Goal: Task Accomplishment & Management: Complete application form

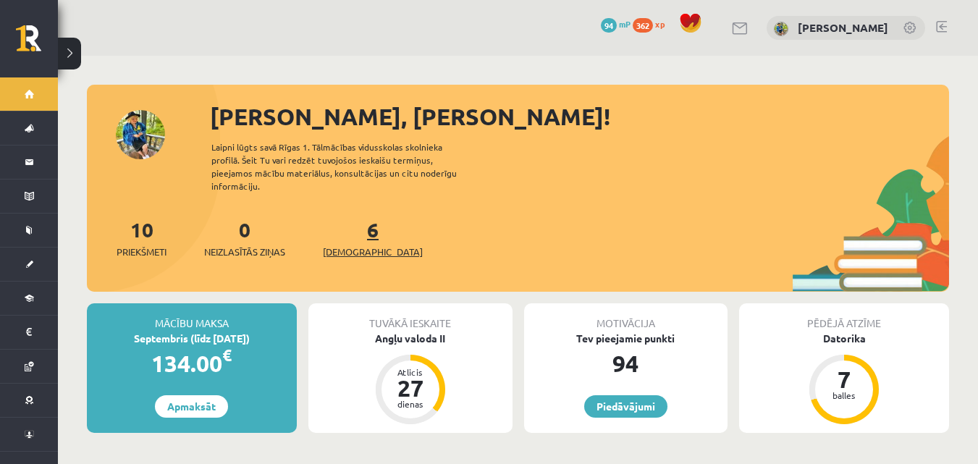
click at [353, 219] on link "6 Ieskaites" at bounding box center [373, 238] width 100 height 43
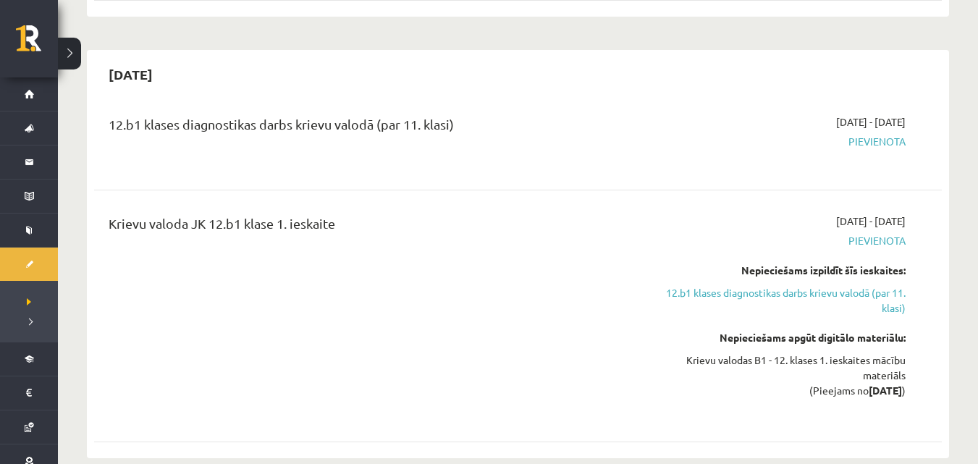
scroll to position [797, 0]
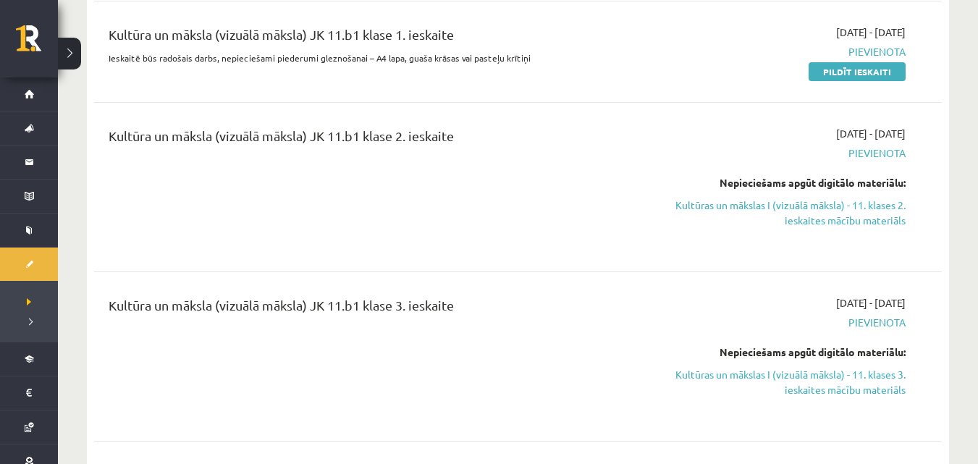
click at [949, 173] on div "[DATE] 12.b1 klases diagnostikas darbs latviešu valodā (par 11. klasi) Labdien!…" at bounding box center [518, 404] width 863 height 1689
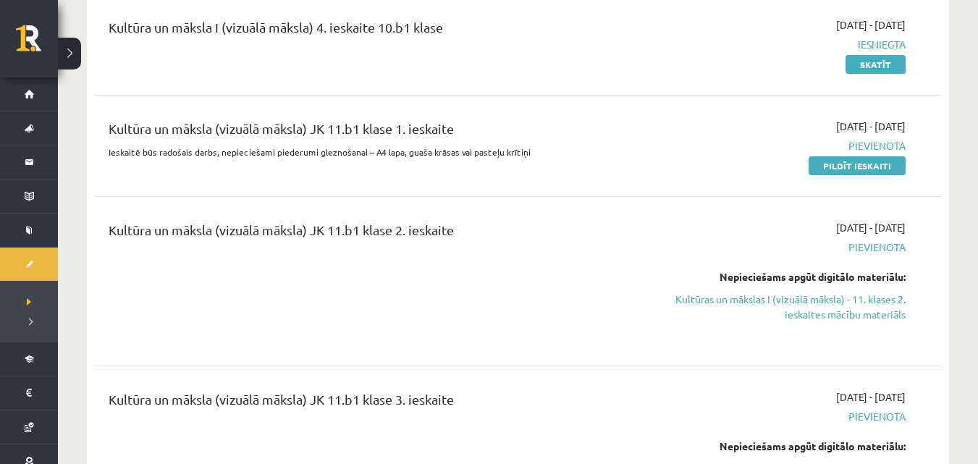
scroll to position [1637, 0]
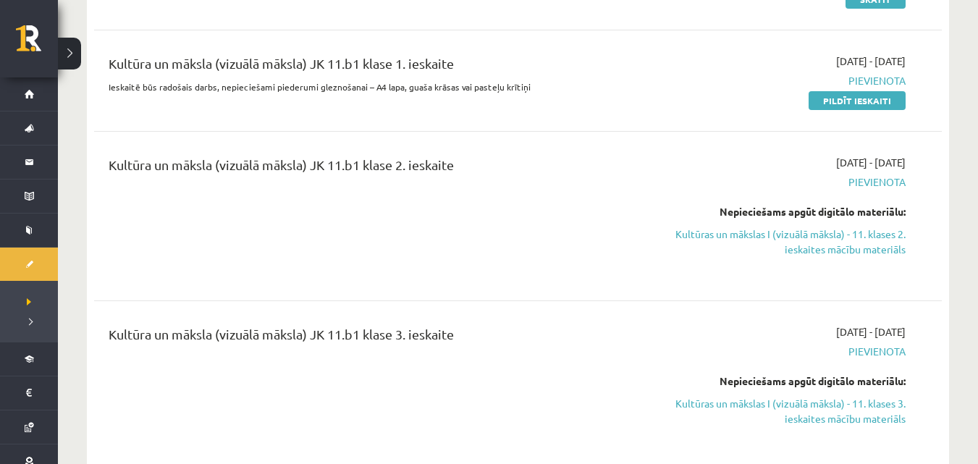
click at [884, 172] on div "12.b1 klases diagnostikas darbs latviešu valodā (par 11. klasi) Labdien! Sveicu…" at bounding box center [518, 455] width 848 height 1632
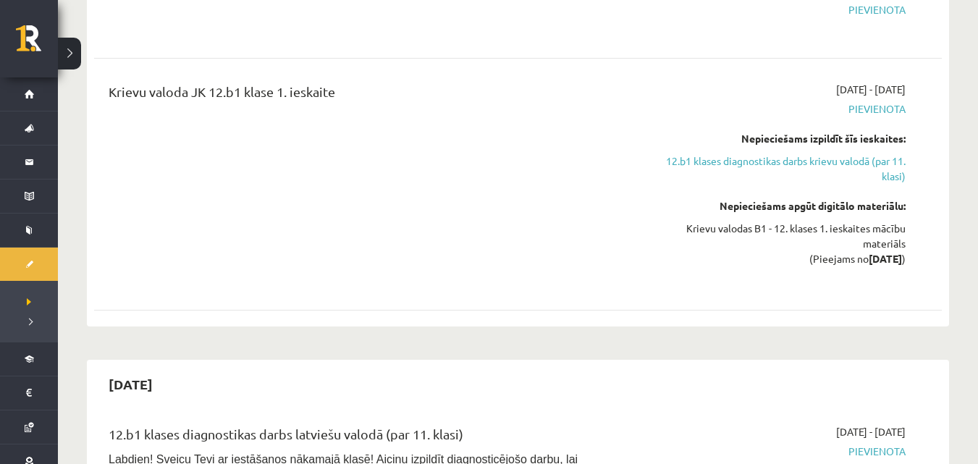
click at [933, 172] on div "Krievu valoda JK 12.b1 klase 1. ieskaite 2025-10-01 - 2025-10-15 Pievienota Nep…" at bounding box center [518, 184] width 848 height 234
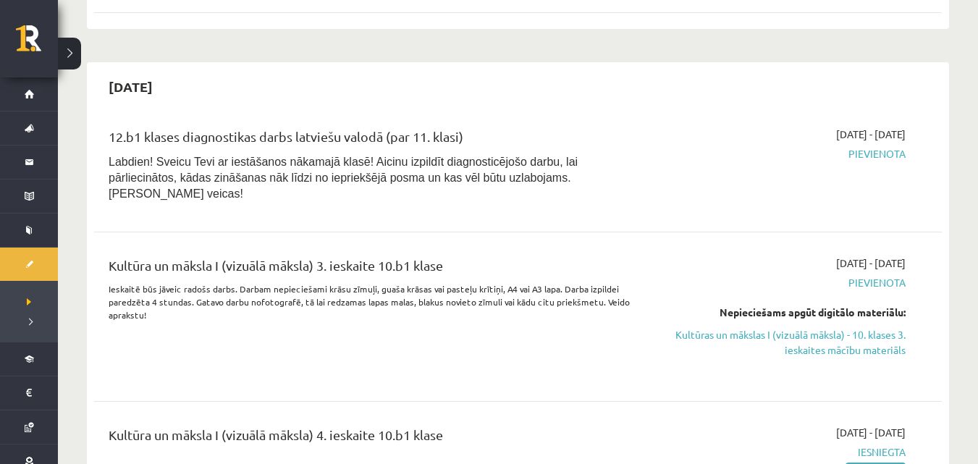
scroll to position [1574, 0]
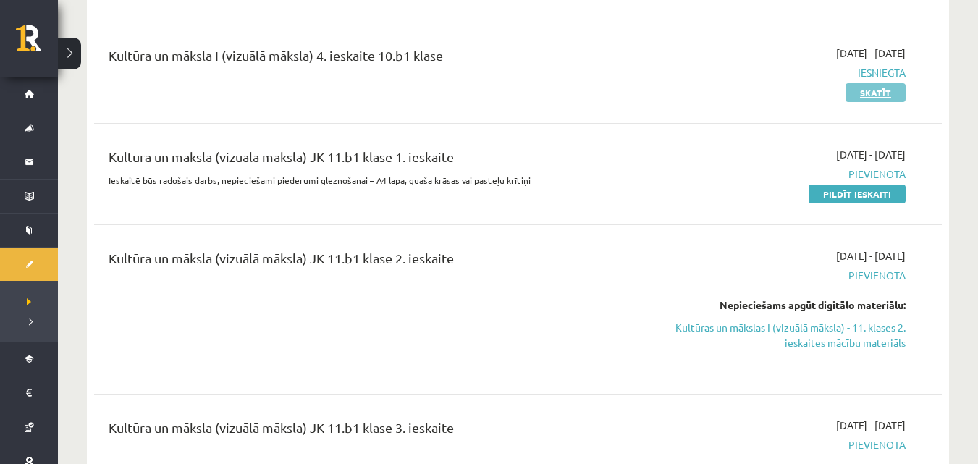
click at [886, 83] on link "Skatīt" at bounding box center [876, 92] width 60 height 19
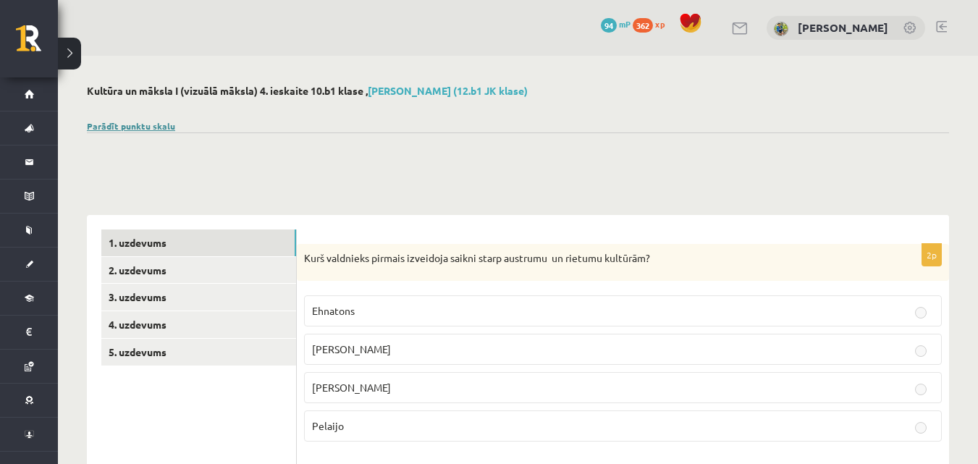
click at [161, 127] on link "Parādīt punktu skalu" at bounding box center [131, 126] width 88 height 12
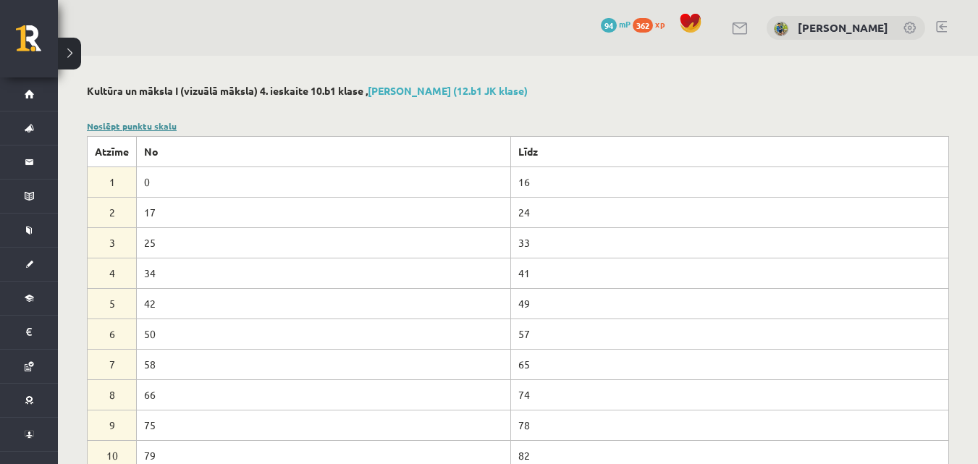
click at [161, 127] on link "Noslēpt punktu skalu" at bounding box center [132, 126] width 90 height 12
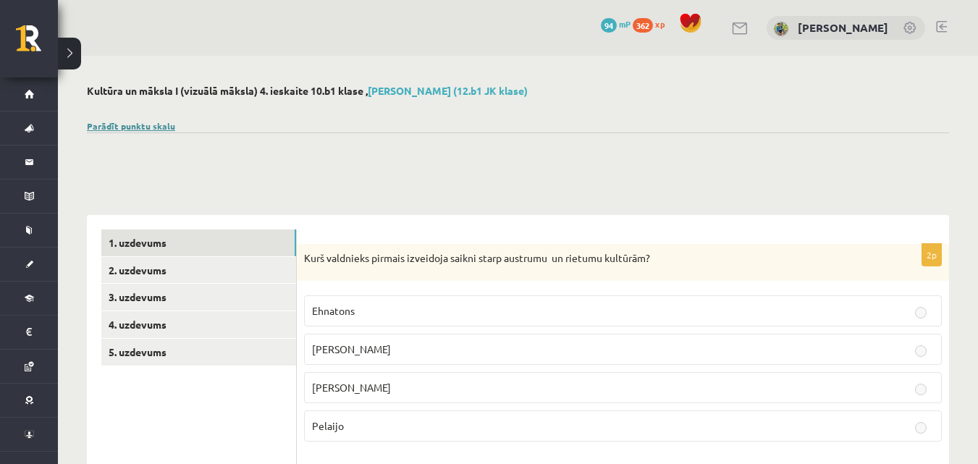
click at [161, 127] on link "Parādīt punktu skalu" at bounding box center [131, 126] width 88 height 12
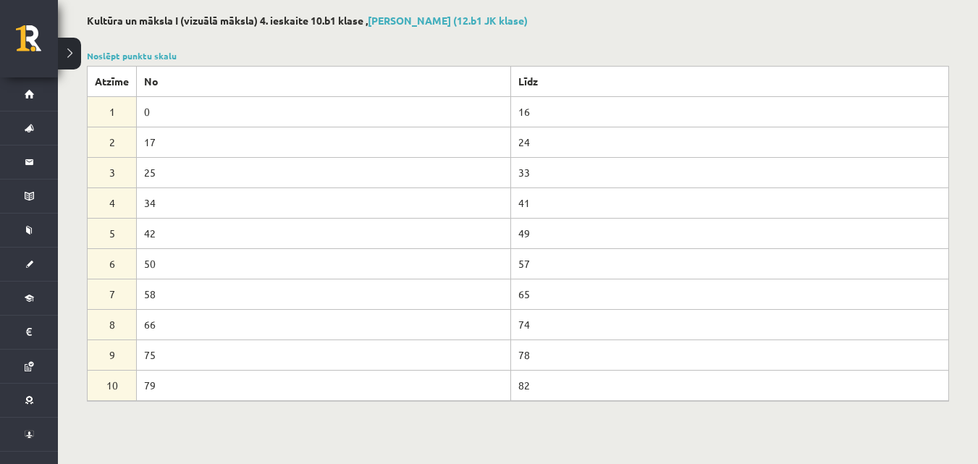
scroll to position [72, 0]
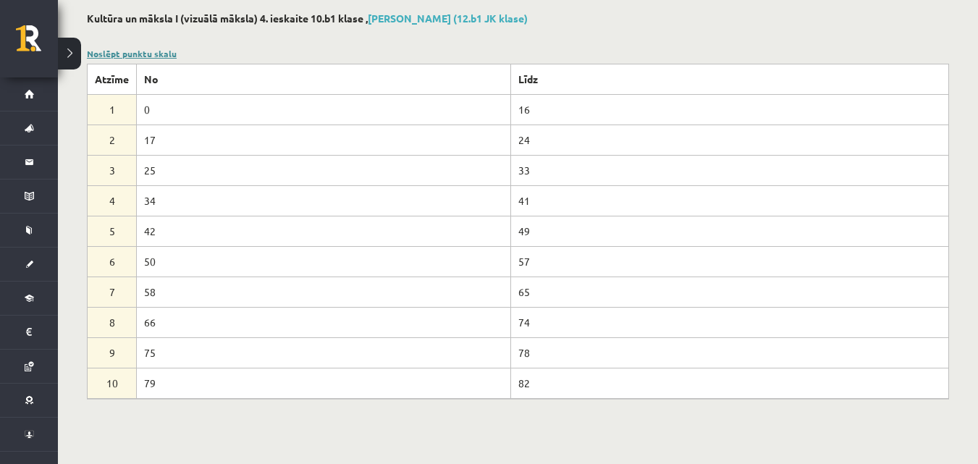
click at [143, 51] on link "Noslēpt punktu skalu" at bounding box center [132, 54] width 90 height 12
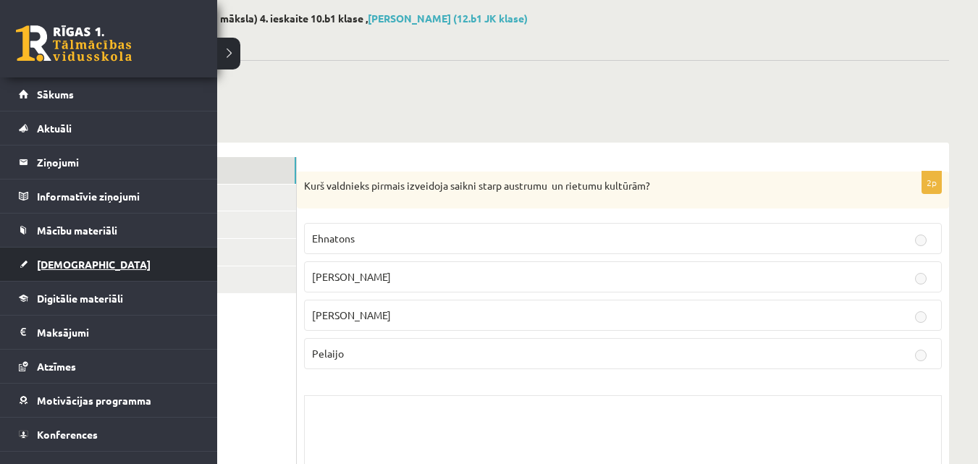
click at [65, 260] on span "[DEMOGRAPHIC_DATA]" at bounding box center [94, 264] width 114 height 13
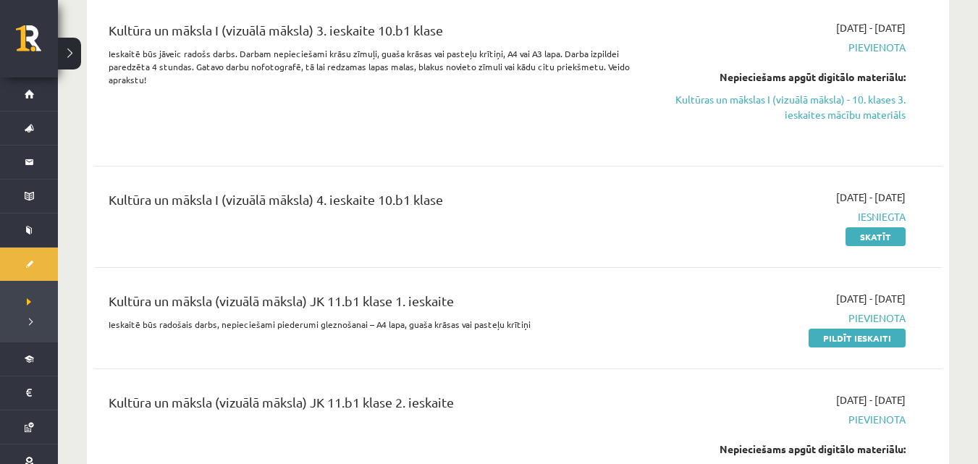
scroll to position [1519, 0]
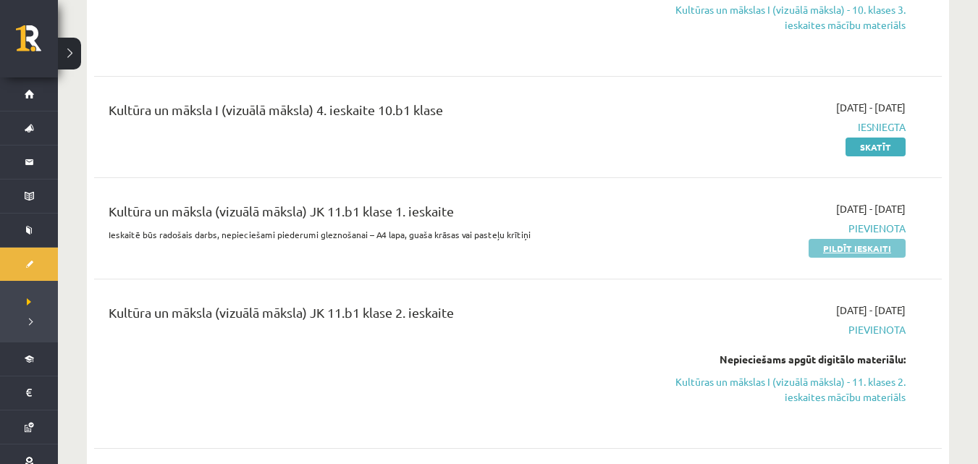
click at [838, 239] on link "Pildīt ieskaiti" at bounding box center [857, 248] width 97 height 19
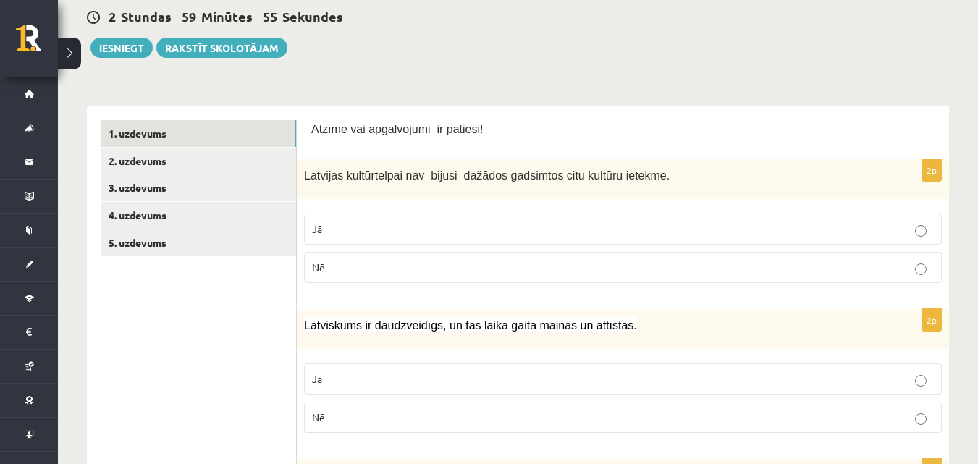
scroll to position [166, 0]
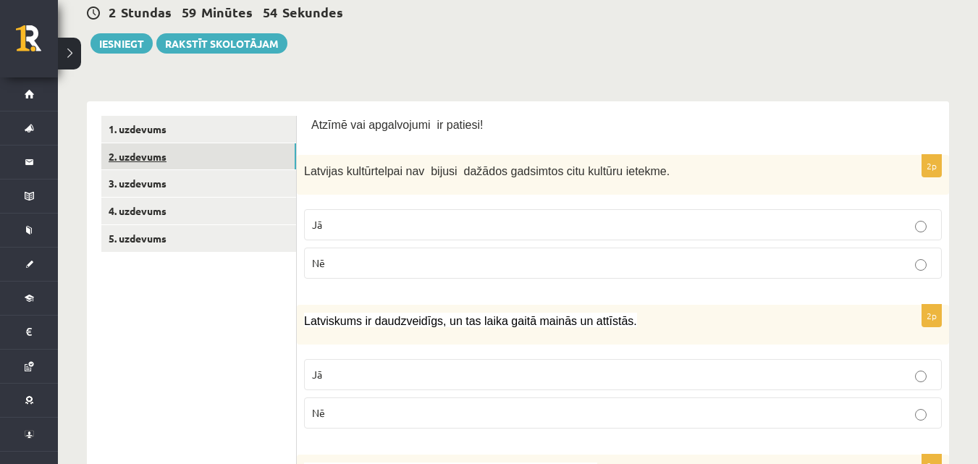
click at [144, 156] on link "2. uzdevums" at bounding box center [198, 156] width 195 height 27
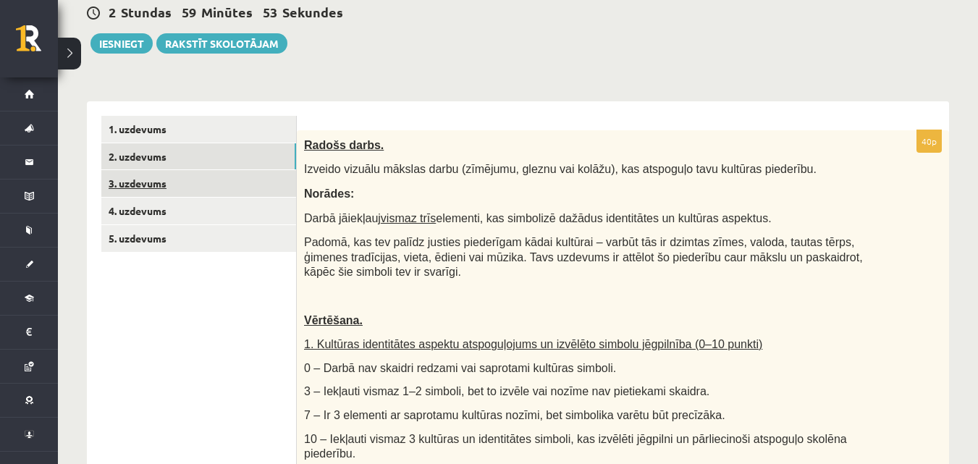
click at [137, 182] on link "3. uzdevums" at bounding box center [198, 183] width 195 height 27
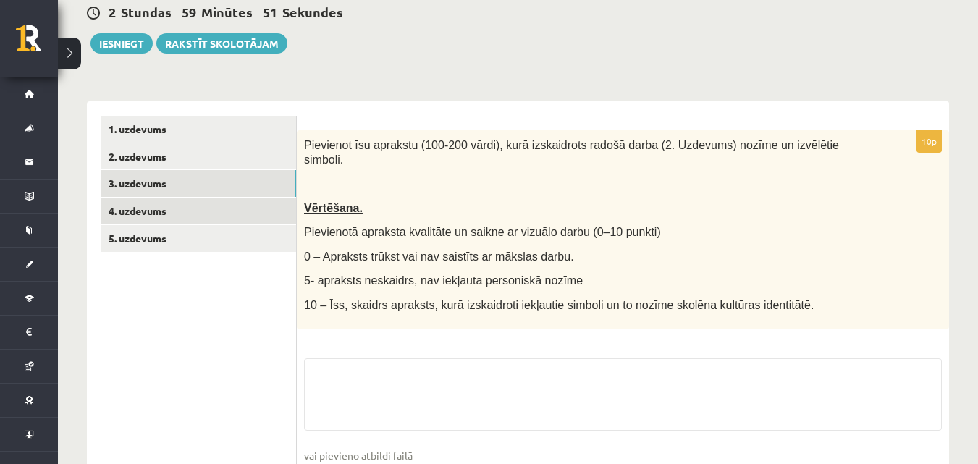
click at [131, 206] on link "4. uzdevums" at bounding box center [198, 211] width 195 height 27
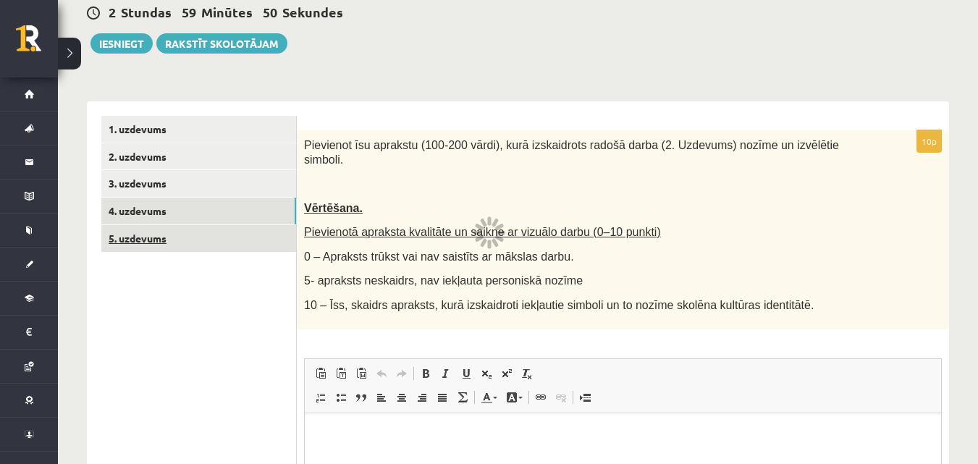
scroll to position [0, 0]
click at [134, 240] on link "5. uzdevums" at bounding box center [198, 238] width 195 height 27
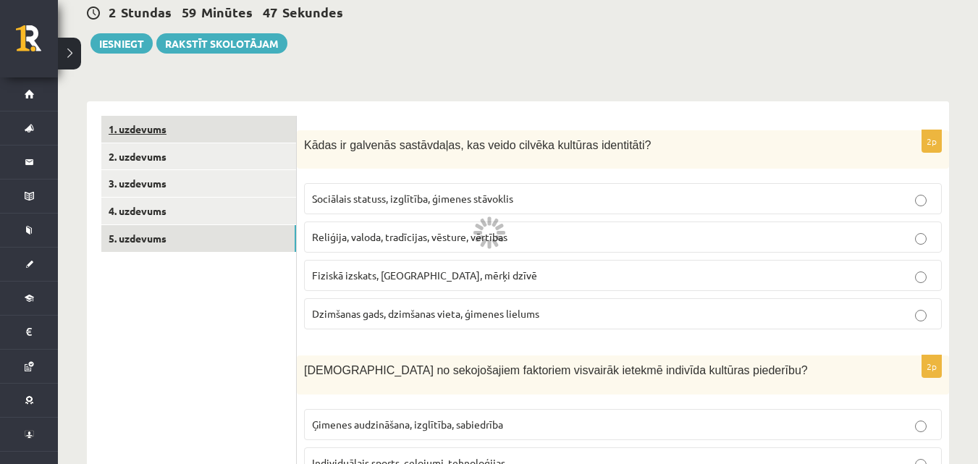
click at [137, 131] on link "1. uzdevums" at bounding box center [198, 129] width 195 height 27
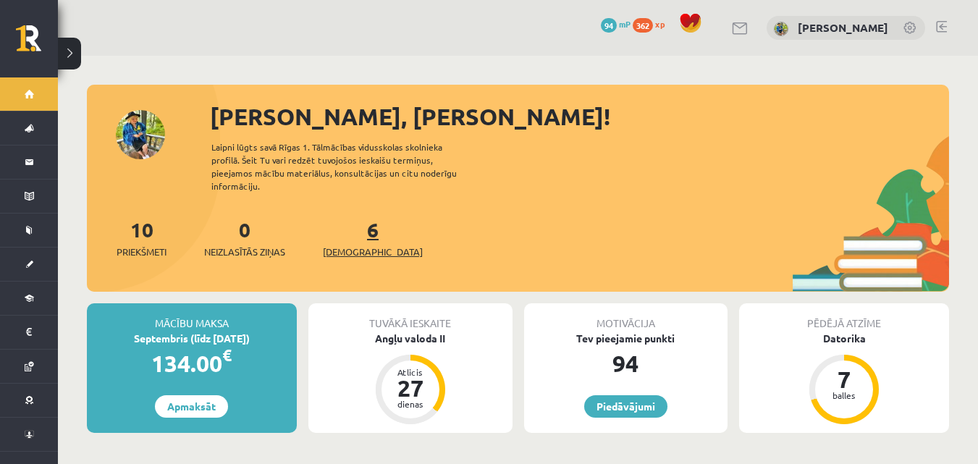
click at [351, 222] on link "6 Ieskaites" at bounding box center [373, 238] width 100 height 43
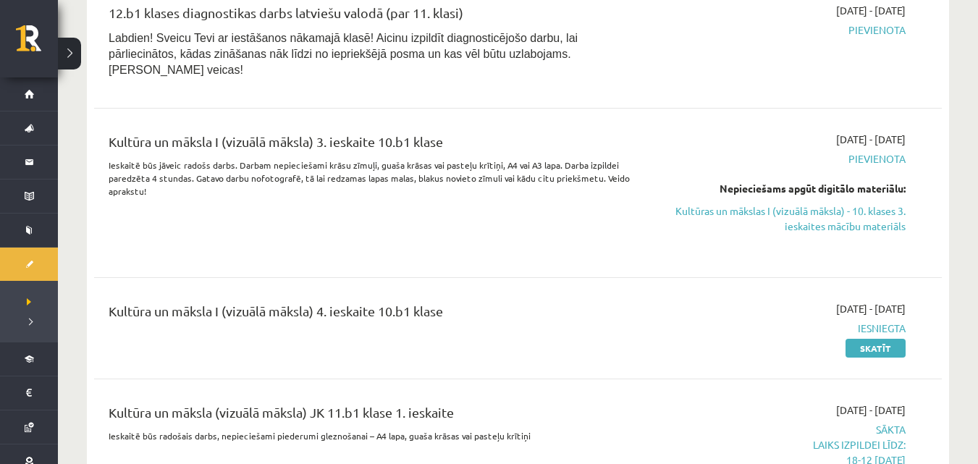
scroll to position [1378, 0]
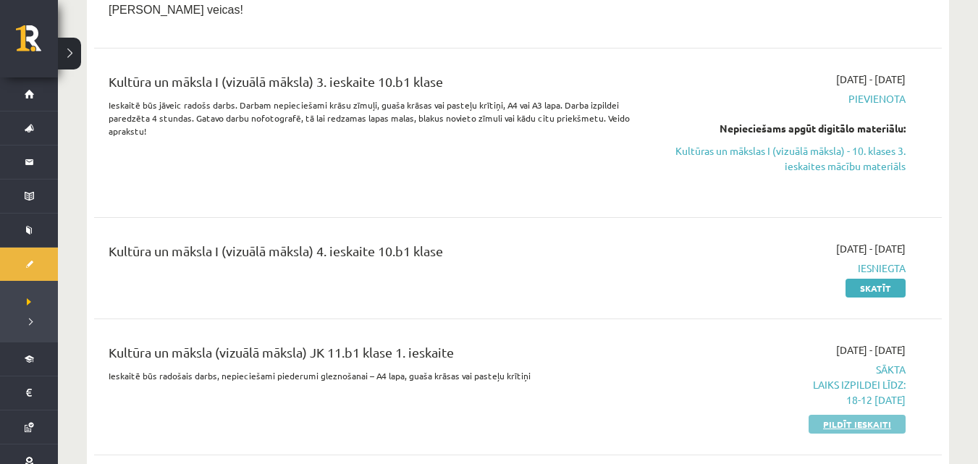
click at [871, 415] on link "Pildīt ieskaiti" at bounding box center [857, 424] width 97 height 19
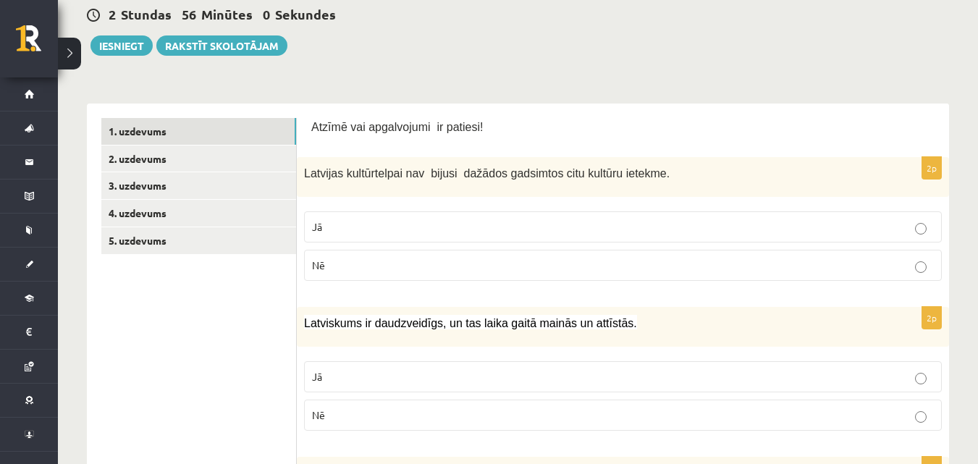
scroll to position [217, 0]
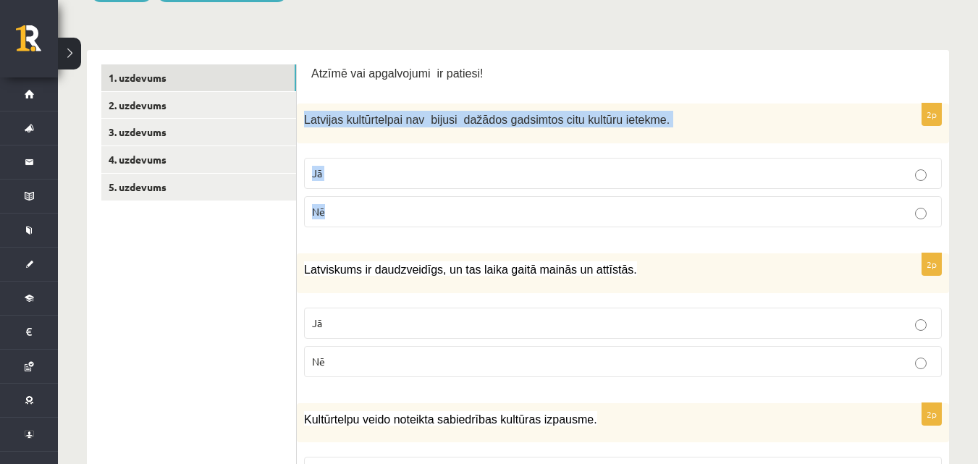
drag, startPoint x: 305, startPoint y: 117, endPoint x: 447, endPoint y: 213, distance: 171.1
click at [447, 213] on div "2p Latvijas kultūrtelpai nav bijusi dažādos gadsimtos citu kultūru ietekme. Jā …" at bounding box center [623, 171] width 652 height 135
copy div "Latvijas kultūrtelpai nav bijusi dažādos gadsimtos citu kultūru ietekme. Jā Nē"
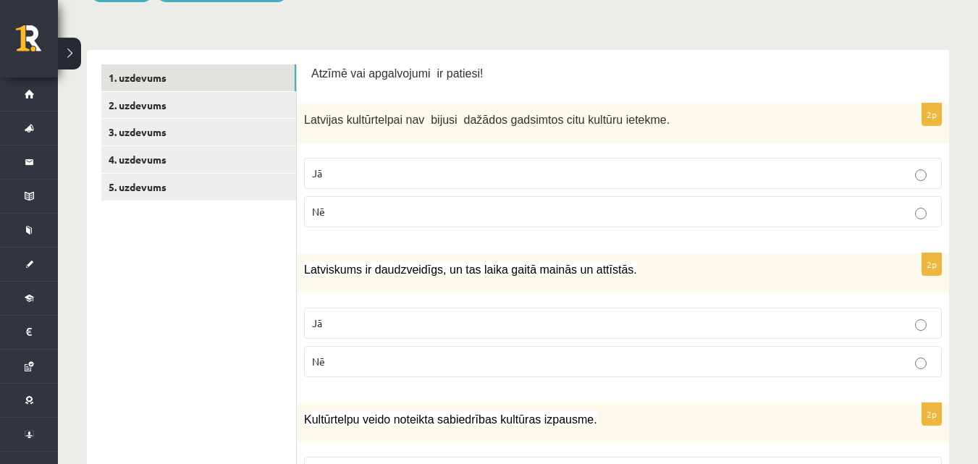
click at [503, 73] on p "Atzīmē vai apgalvojumi ir patiesi!" at bounding box center [623, 72] width 624 height 17
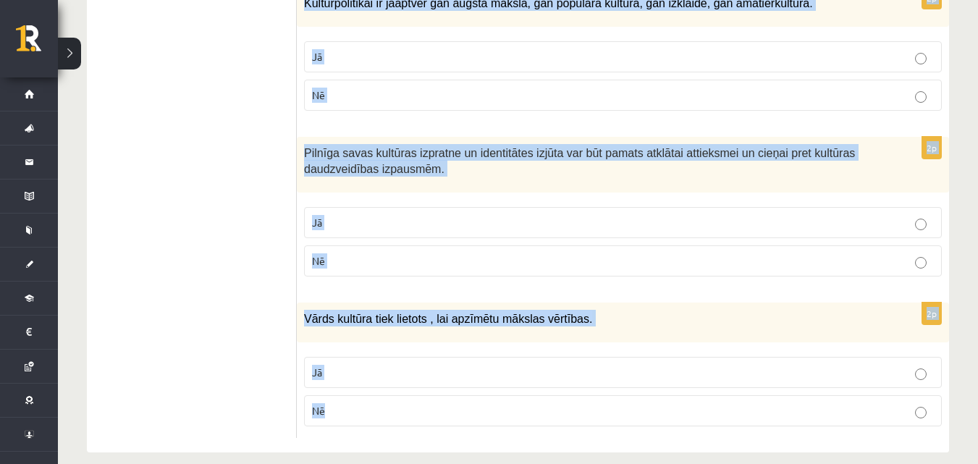
scroll to position [2180, 0]
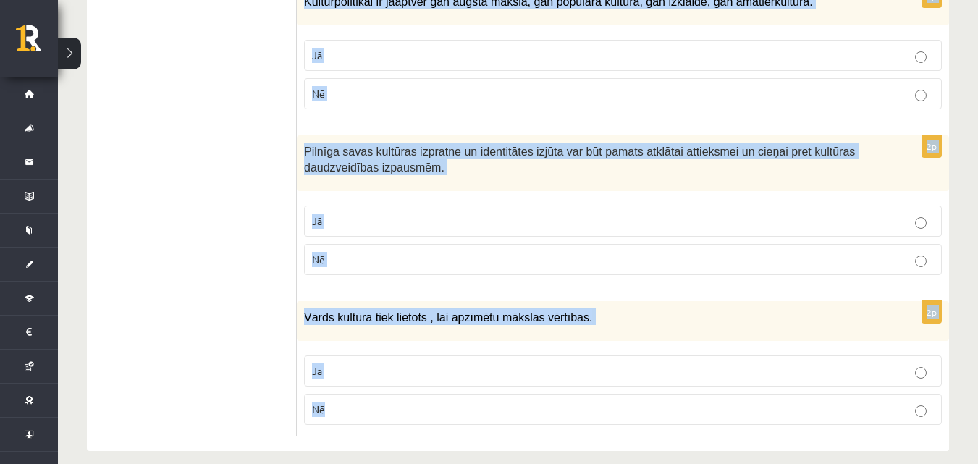
drag, startPoint x: 304, startPoint y: 119, endPoint x: 819, endPoint y: 420, distance: 596.6
copy form "Latvijas kultūrtelpai nav bijusi dažādos gadsimtos citu kultūru ietekme. Jā Nē …"
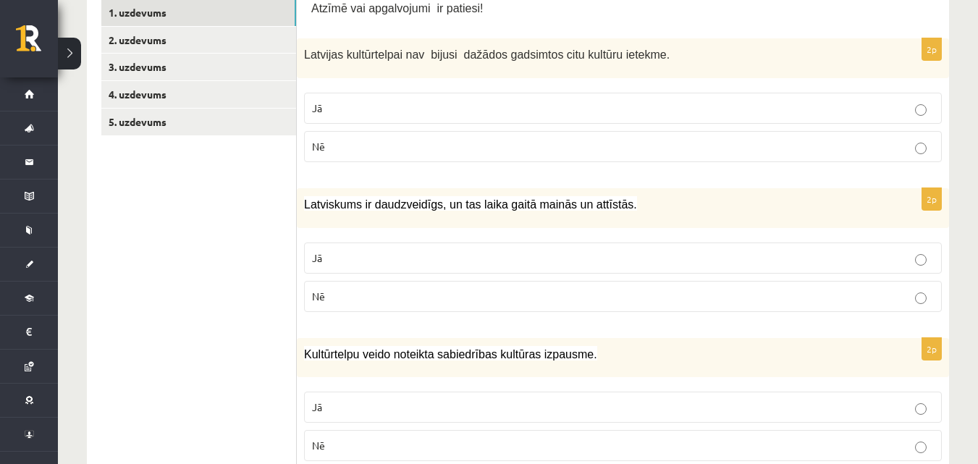
scroll to position [287, 0]
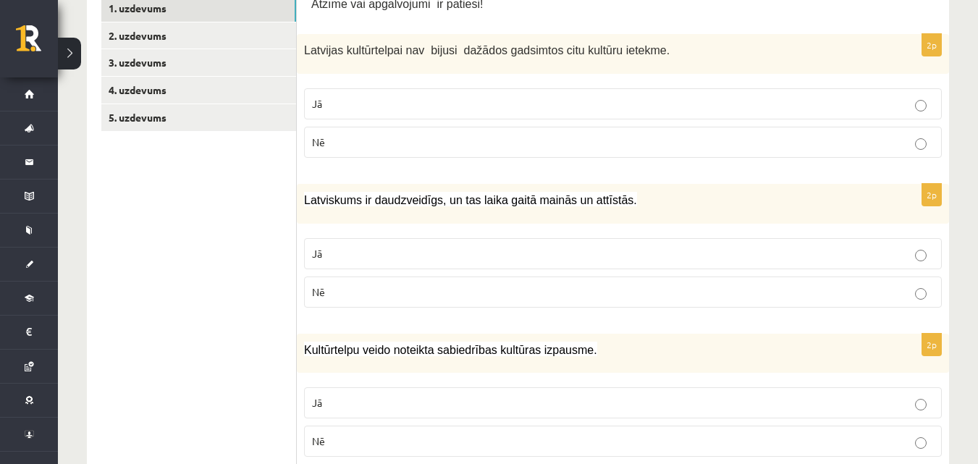
click at [369, 140] on p "Nē" at bounding box center [623, 142] width 622 height 15
click at [374, 258] on p "Jā" at bounding box center [623, 253] width 622 height 15
click at [388, 408] on p "Jā" at bounding box center [623, 402] width 622 height 15
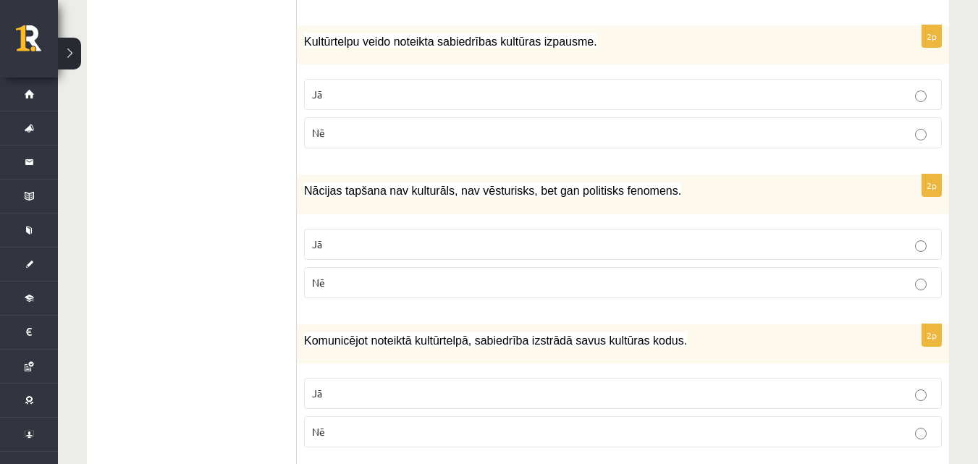
scroll to position [649, 0]
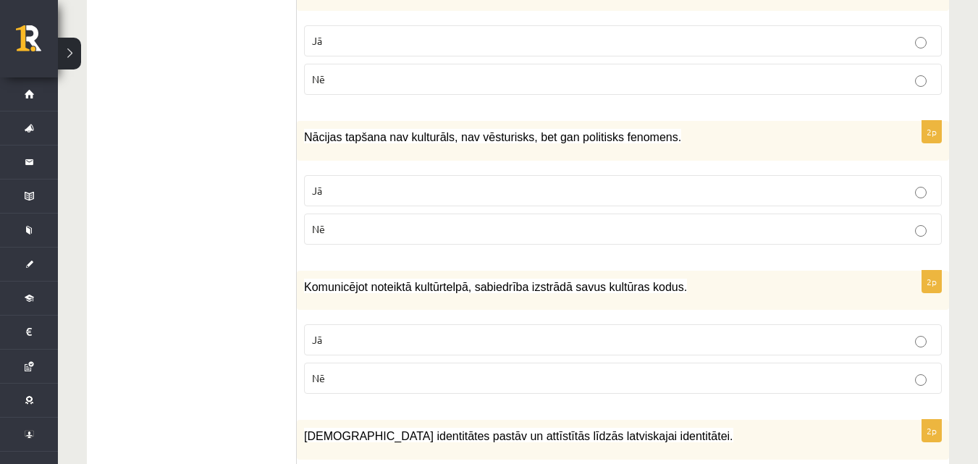
click at [487, 232] on p "Nē" at bounding box center [623, 229] width 622 height 15
click at [451, 350] on label "Jā" at bounding box center [623, 339] width 638 height 31
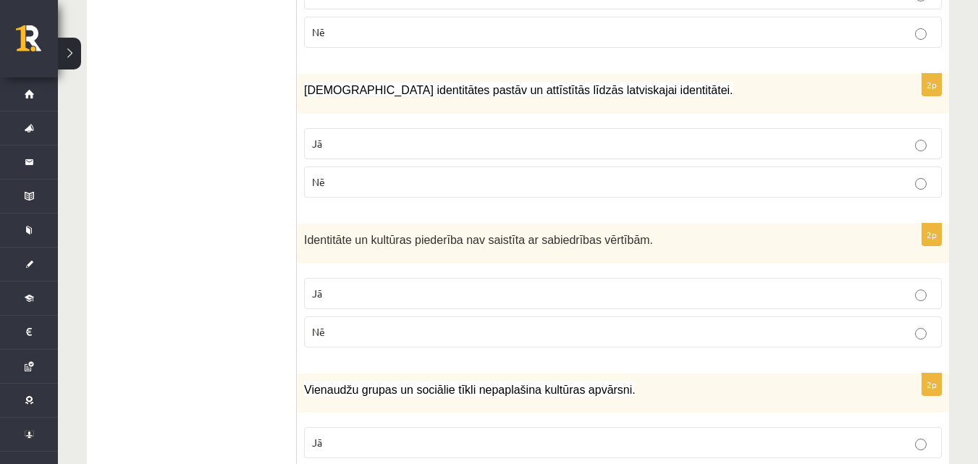
scroll to position [1011, 0]
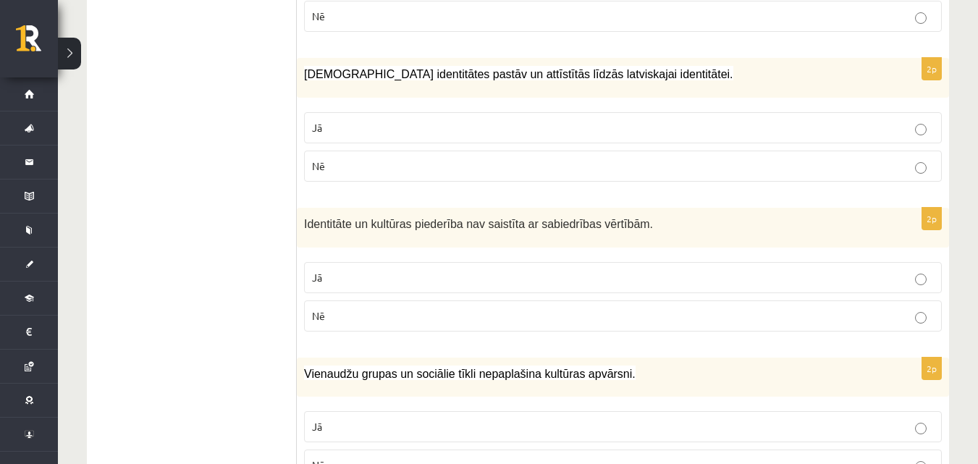
click at [449, 130] on p "Jā" at bounding box center [623, 127] width 622 height 15
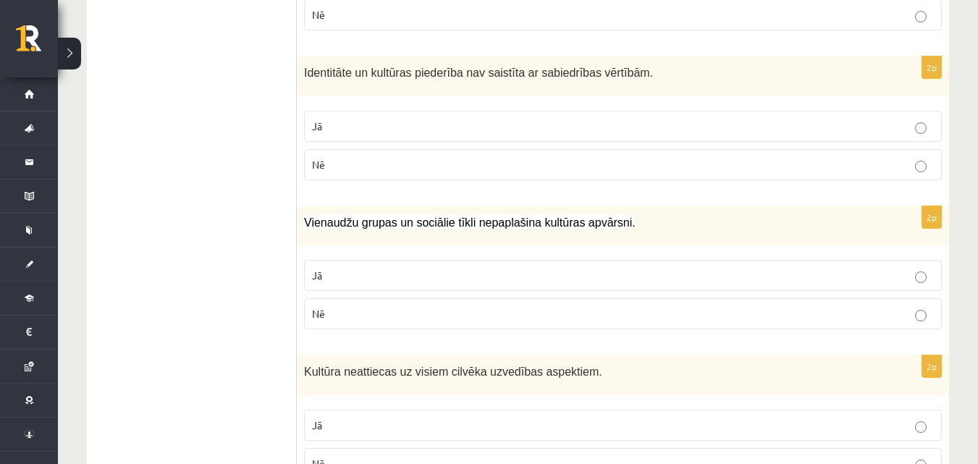
scroll to position [1193, 0]
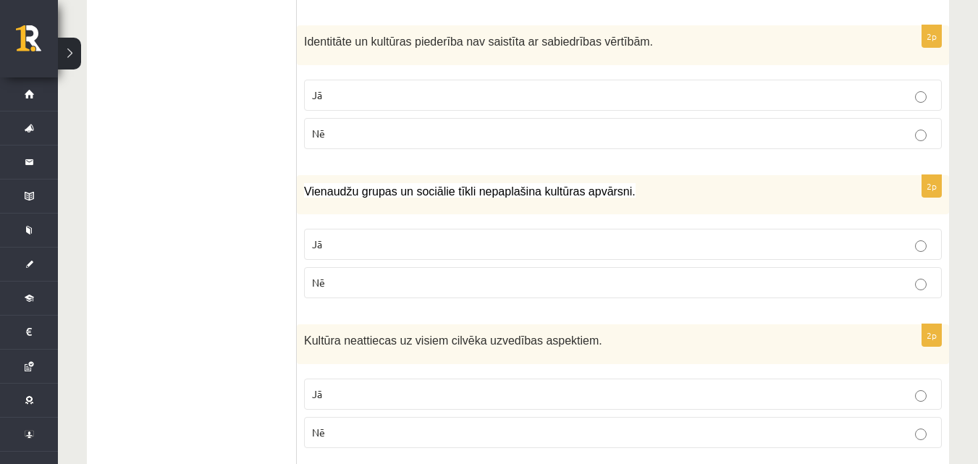
click at [424, 139] on p "Nē" at bounding box center [623, 133] width 622 height 15
click at [434, 295] on label "Nē" at bounding box center [623, 282] width 638 height 31
click at [397, 442] on label "Nē" at bounding box center [623, 432] width 638 height 31
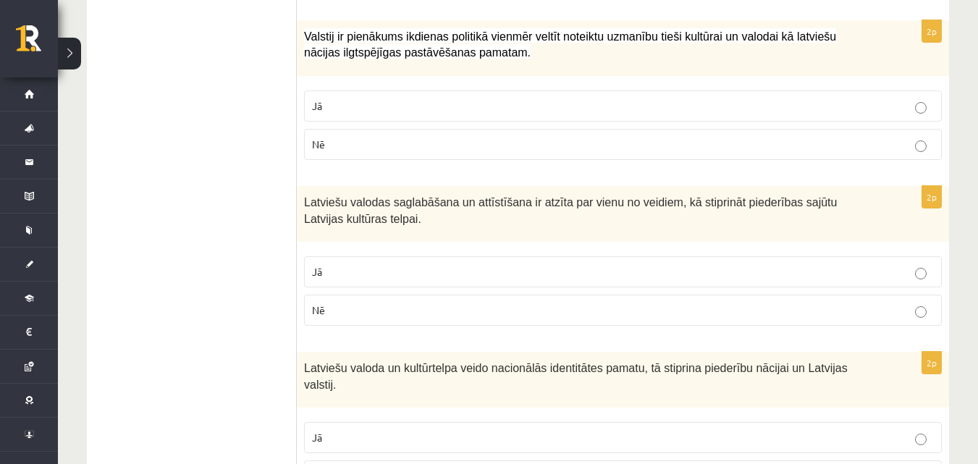
scroll to position [1656, 0]
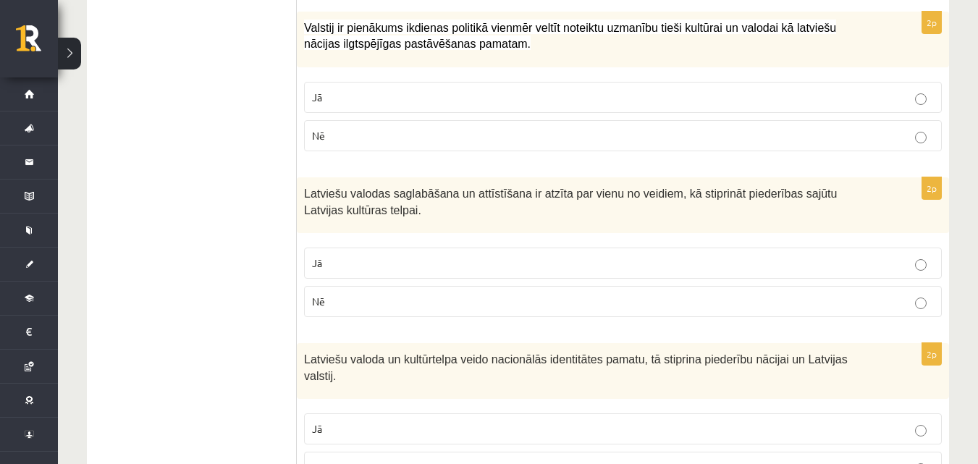
click at [508, 103] on p "Jā" at bounding box center [623, 97] width 622 height 15
click at [419, 268] on p "Jā" at bounding box center [623, 263] width 622 height 15
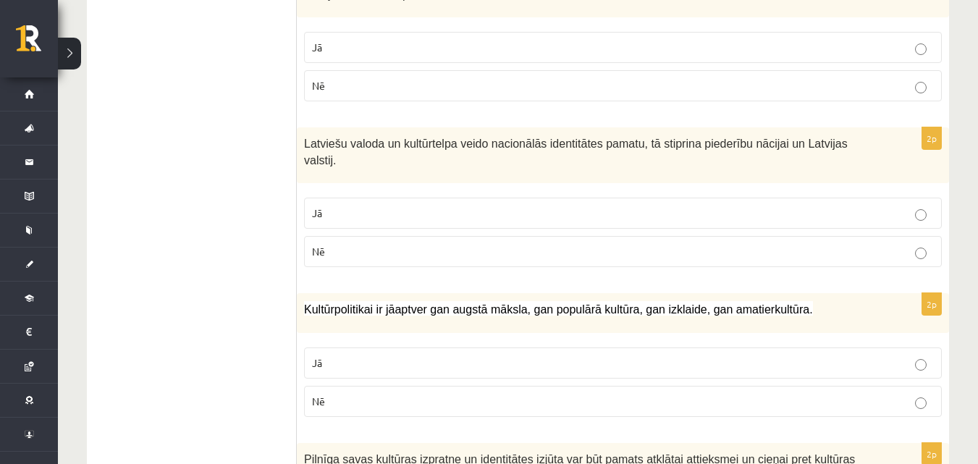
scroll to position [1873, 0]
click at [440, 206] on label "Jā" at bounding box center [623, 211] width 638 height 31
click at [421, 354] on p "Jā" at bounding box center [623, 361] width 622 height 15
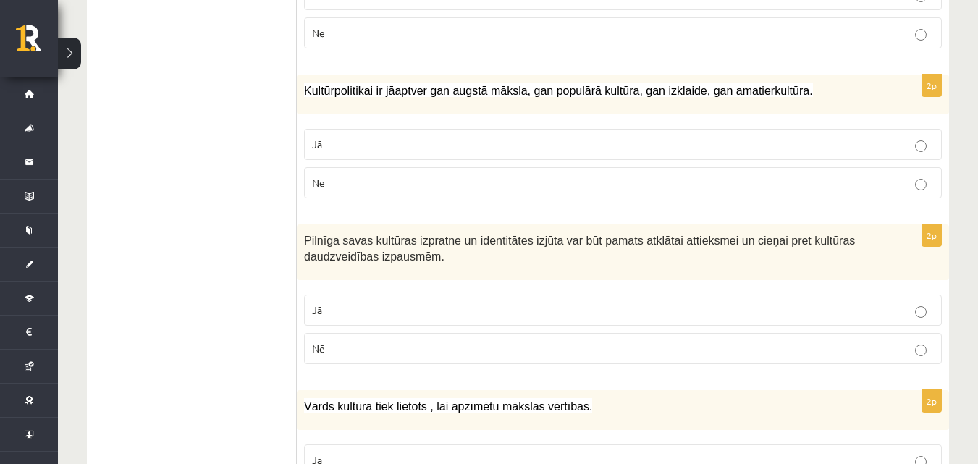
click at [425, 303] on p "Jā" at bounding box center [623, 310] width 622 height 15
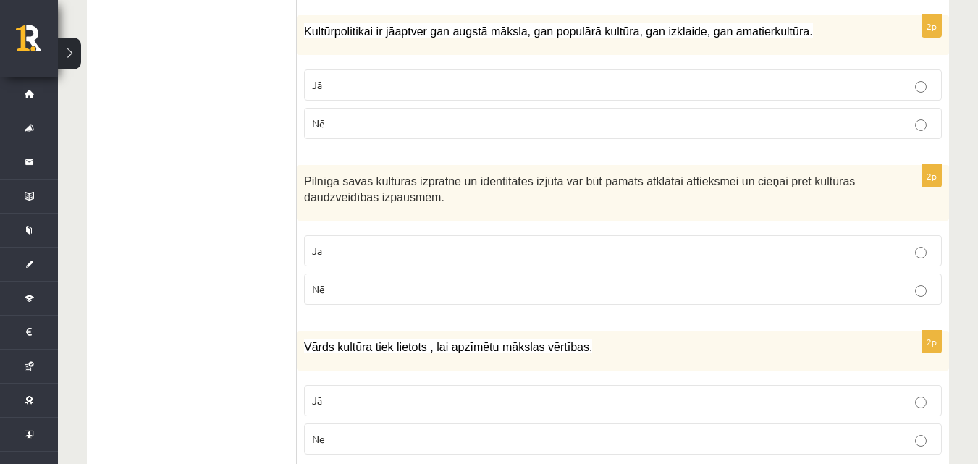
scroll to position [2180, 0]
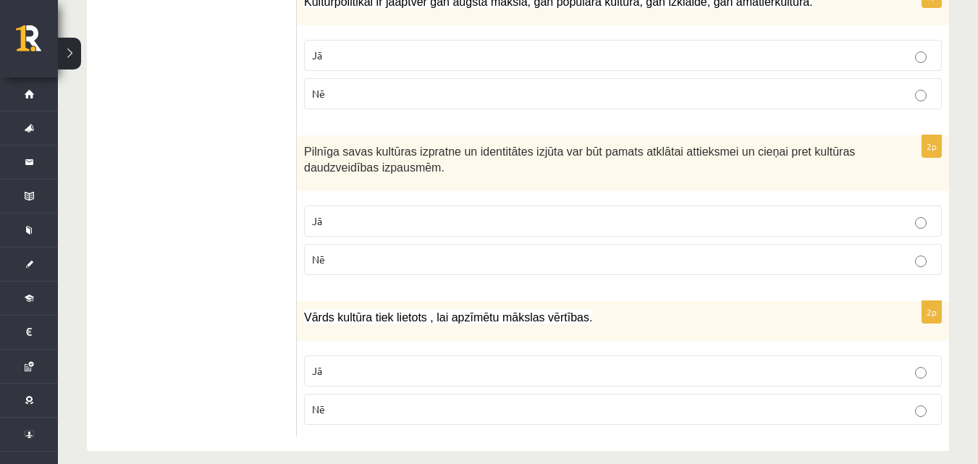
click at [399, 364] on p "Jā" at bounding box center [623, 371] width 622 height 15
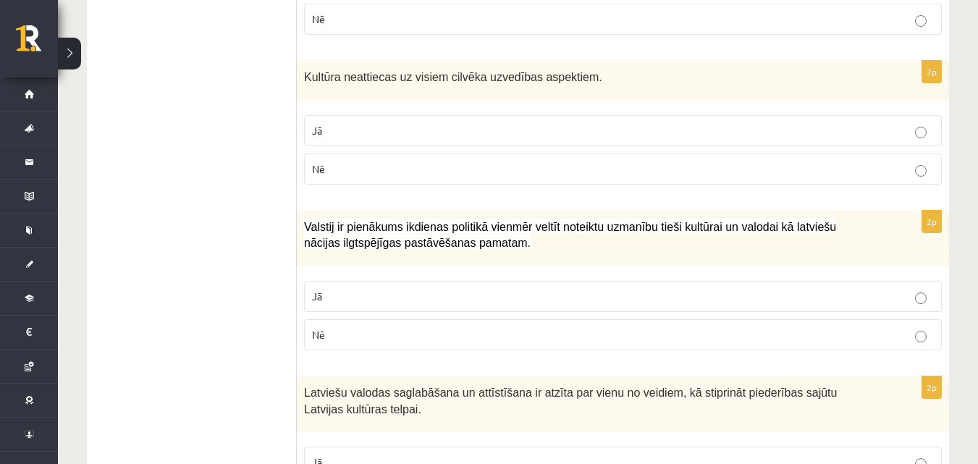
scroll to position [0, 0]
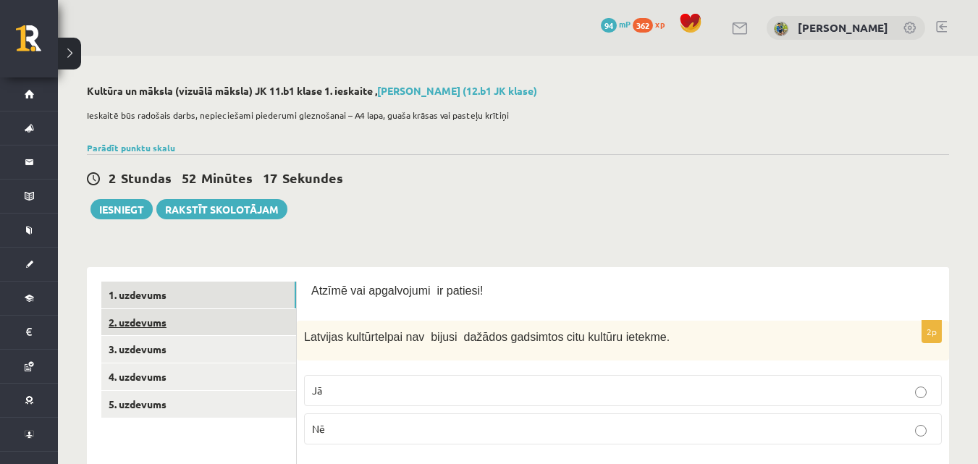
click at [154, 322] on link "2. uzdevums" at bounding box center [198, 322] width 195 height 27
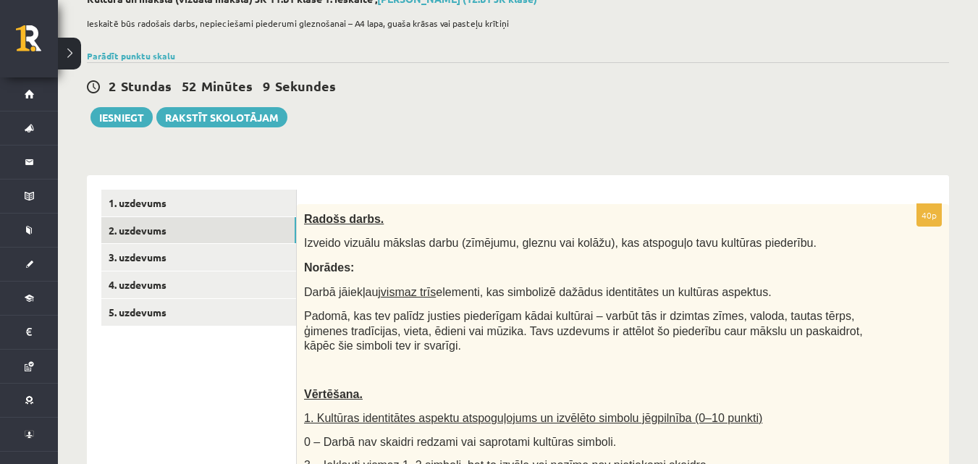
scroll to position [72, 0]
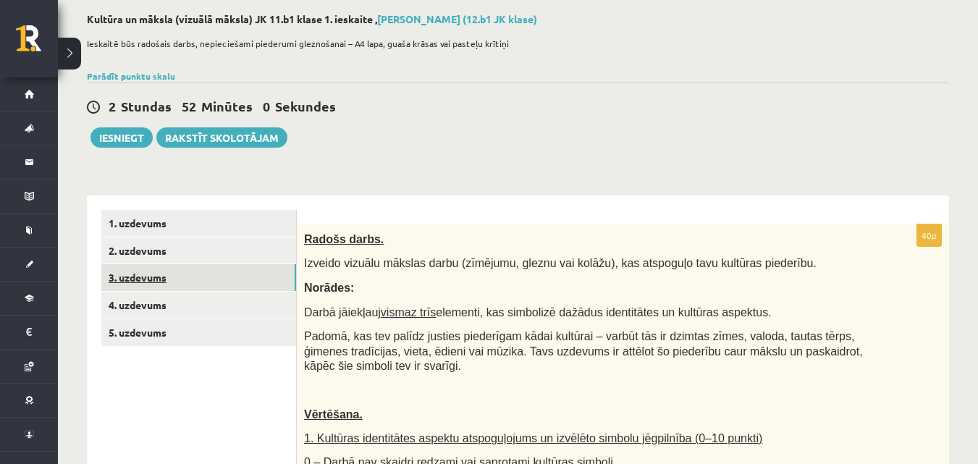
click at [159, 279] on link "3. uzdevums" at bounding box center [198, 277] width 195 height 27
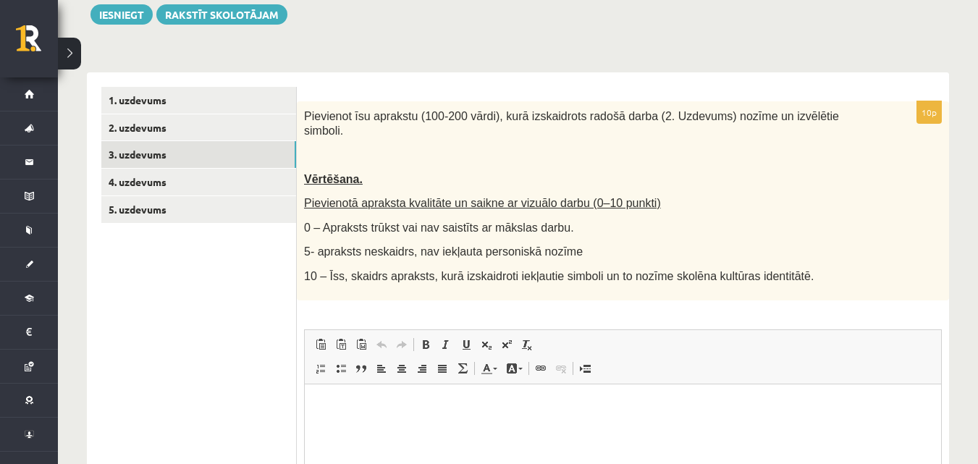
scroll to position [204, 0]
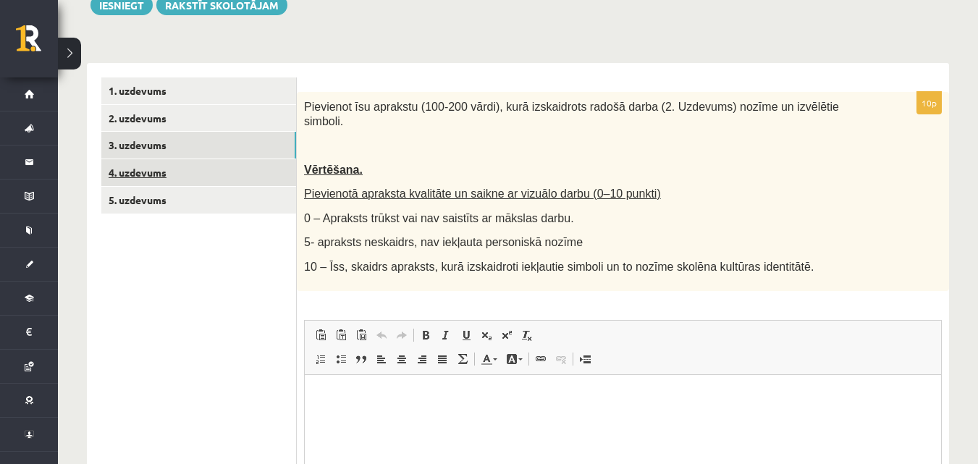
click at [138, 172] on link "4. uzdevums" at bounding box center [198, 172] width 195 height 27
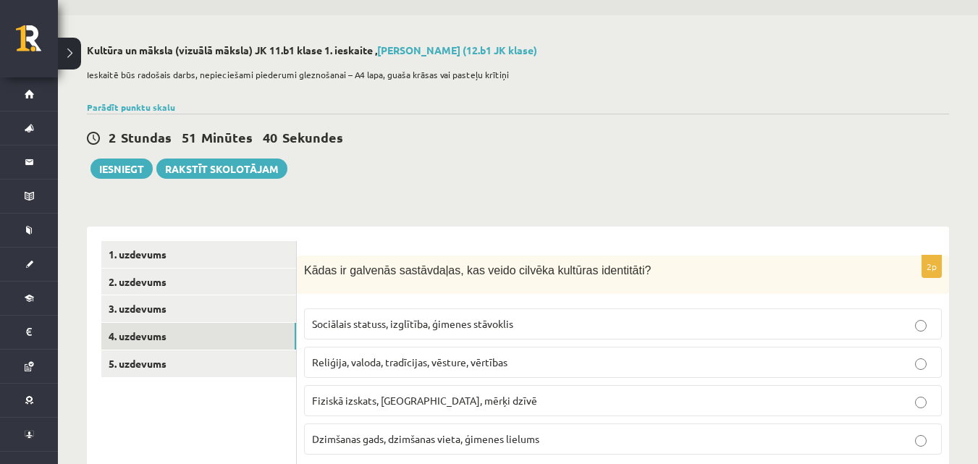
scroll to position [0, 0]
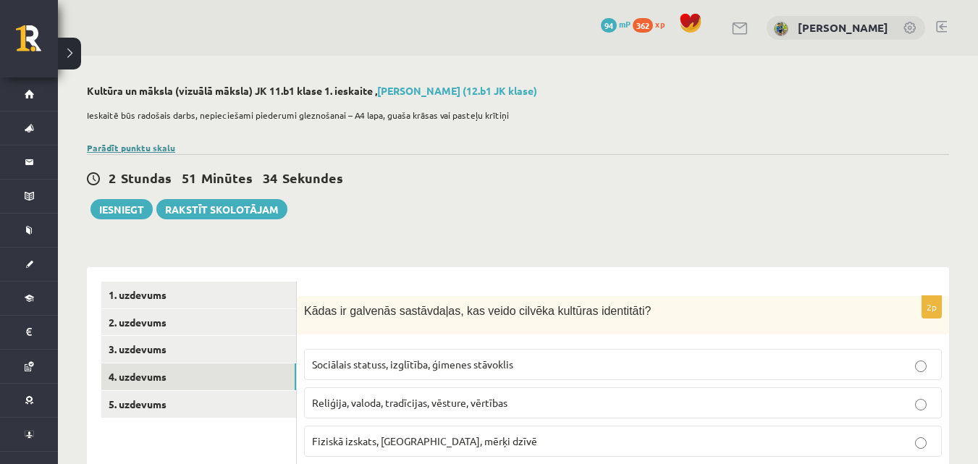
click at [165, 148] on link "Parādīt punktu skalu" at bounding box center [131, 148] width 88 height 12
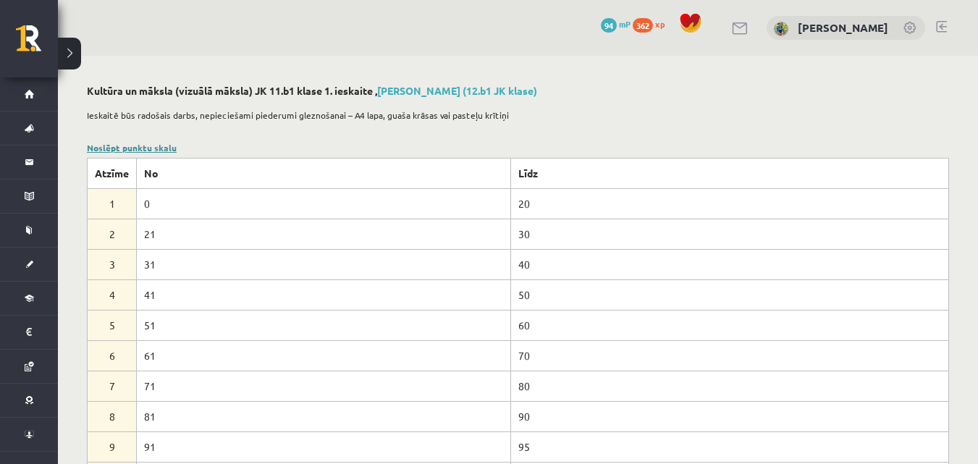
click at [165, 148] on link "Noslēpt punktu skalu" at bounding box center [132, 148] width 90 height 12
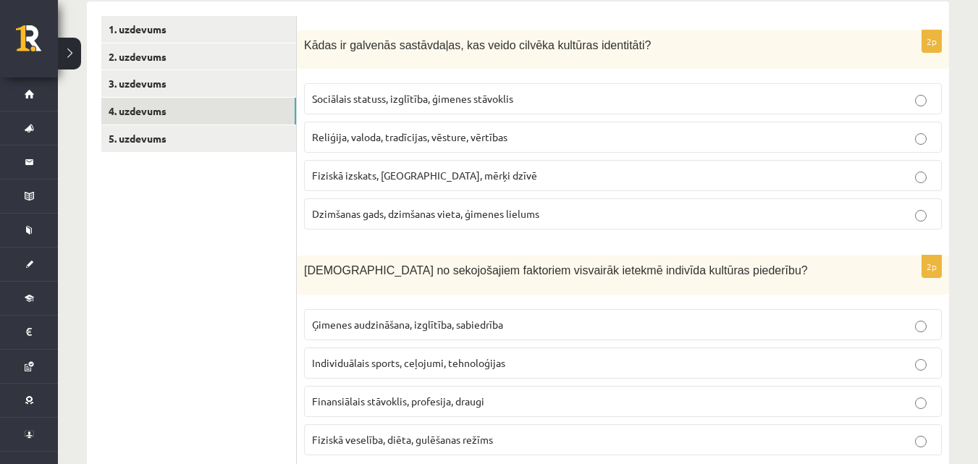
scroll to position [290, 0]
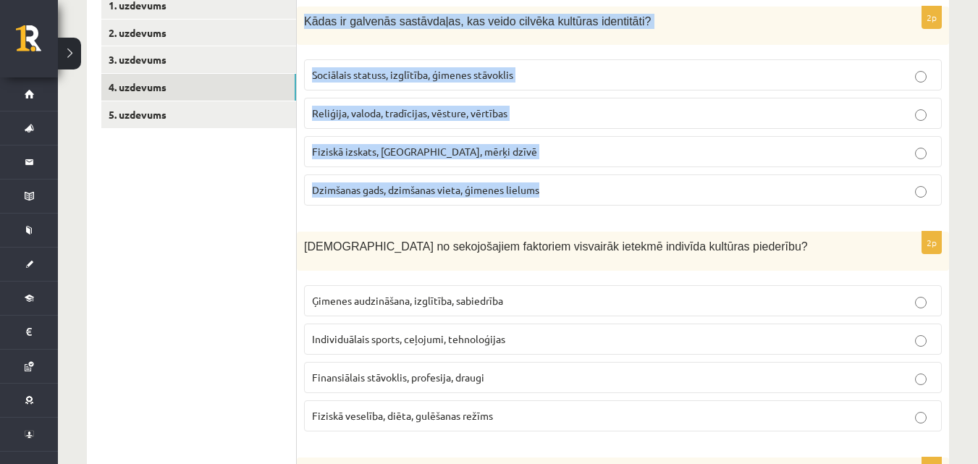
drag, startPoint x: 305, startPoint y: 22, endPoint x: 665, endPoint y: 196, distance: 399.7
click at [665, 196] on div "2p Kādas ir galvenās sastāvdaļas, kas veido cilvēka kultūras identitāti? Sociāl…" at bounding box center [623, 112] width 652 height 211
copy div "Kādas ir galvenās sastāvdaļas, kas veido cilvēka kultūras identitāti? Sociālais…"
click at [512, 41] on div "Kādas ir galvenās sastāvdaļas, kas veido cilvēka kultūras identitāti?" at bounding box center [623, 26] width 652 height 39
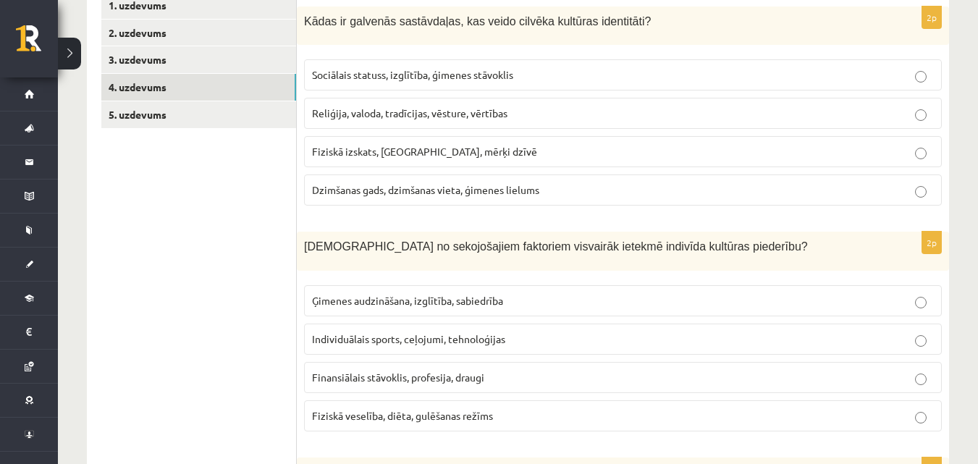
click at [387, 118] on span "Reliģija, valoda, tradīcijas, vēsture, vērtības" at bounding box center [410, 112] width 196 height 13
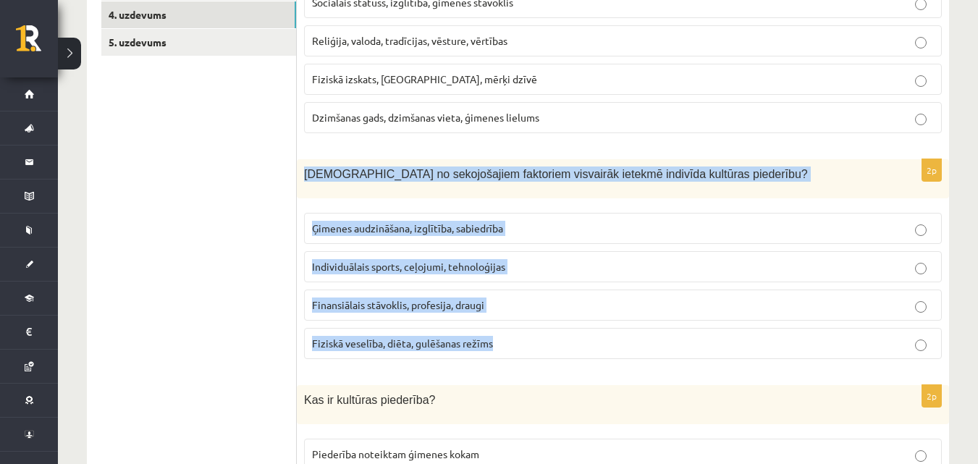
drag, startPoint x: 299, startPoint y: 167, endPoint x: 553, endPoint y: 345, distance: 309.8
click at [553, 349] on div "2p Kuri no sekojošajiem faktoriem visvairāk ietekmē indivīda kultūras piederību…" at bounding box center [623, 264] width 652 height 211
copy div "Kuri no sekojošajiem faktoriem visvairāk ietekmē indivīda kultūras piederību? Ģ…"
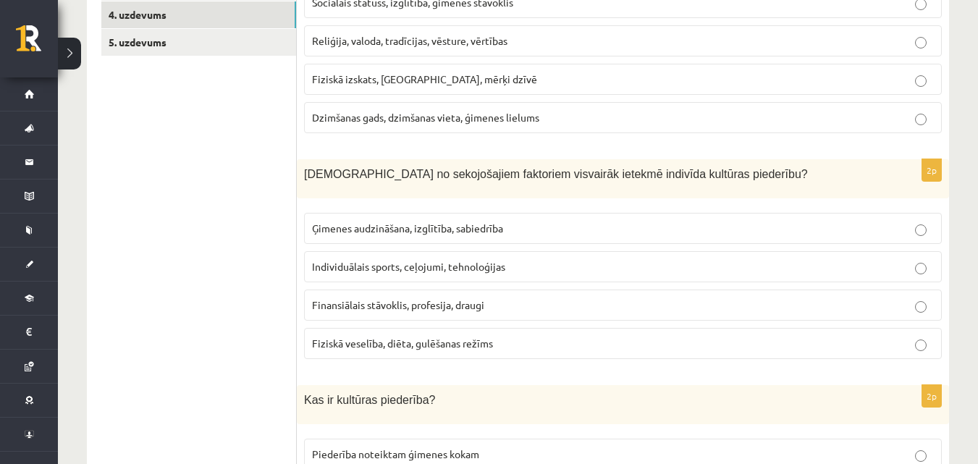
click at [403, 224] on span "Ģimenes audzināšana, izglītība, sabiedrība" at bounding box center [407, 228] width 191 height 13
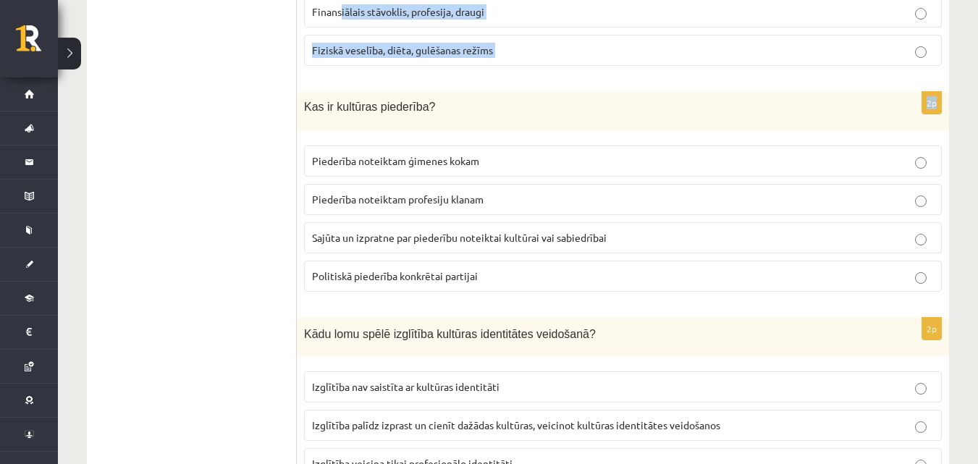
scroll to position [584, 0]
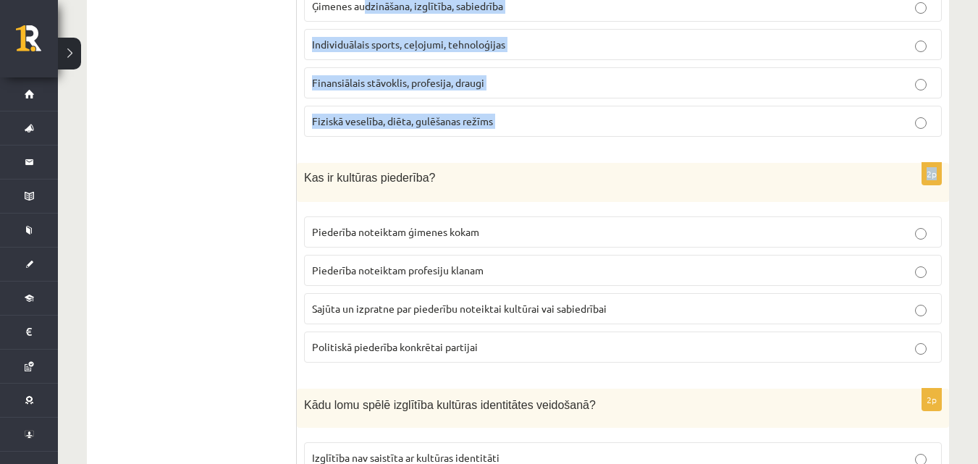
drag, startPoint x: 301, startPoint y: 6, endPoint x: 364, endPoint y: 16, distance: 64.5
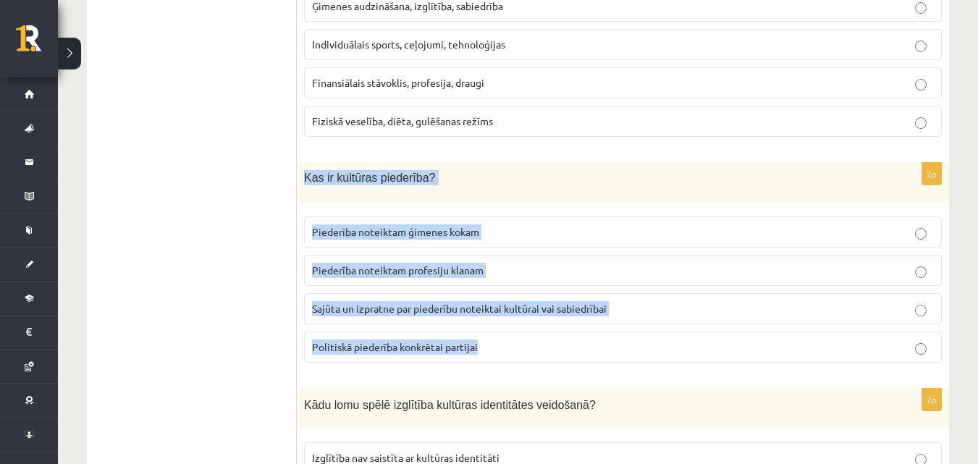
drag, startPoint x: 302, startPoint y: 172, endPoint x: 594, endPoint y: 345, distance: 339.3
click at [594, 345] on div "2p Kas ir kultūras piederība? Piederība noteiktam ģimenes kokam Piederība notei…" at bounding box center [623, 268] width 652 height 211
click at [594, 345] on p "Politiskā piederība konkrētai partijai" at bounding box center [623, 347] width 622 height 15
drag, startPoint x: 304, startPoint y: 179, endPoint x: 497, endPoint y: 350, distance: 257.5
click at [497, 350] on div "2p Kas ir kultūras piederība? Piederība noteiktam ģimenes kokam Piederība notei…" at bounding box center [623, 268] width 652 height 211
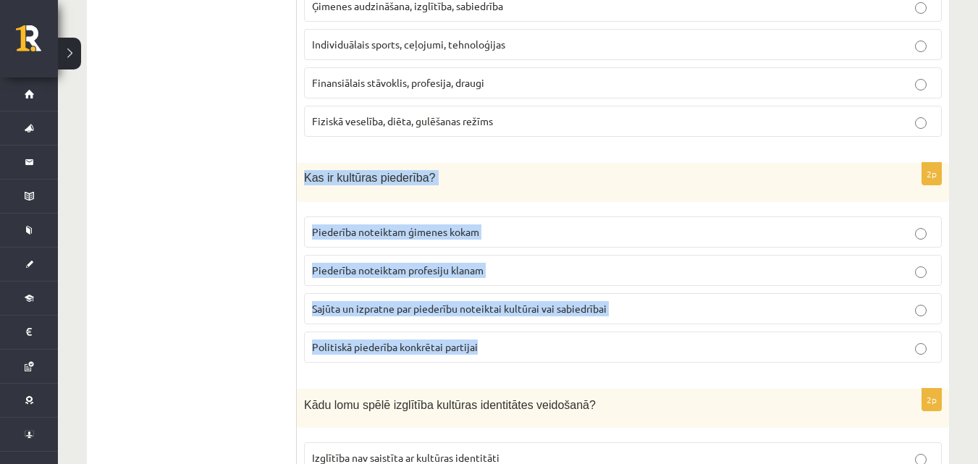
copy div "Kas ir kultūras piederība? Piederība noteiktam ģimenes kokam Piederība noteikta…"
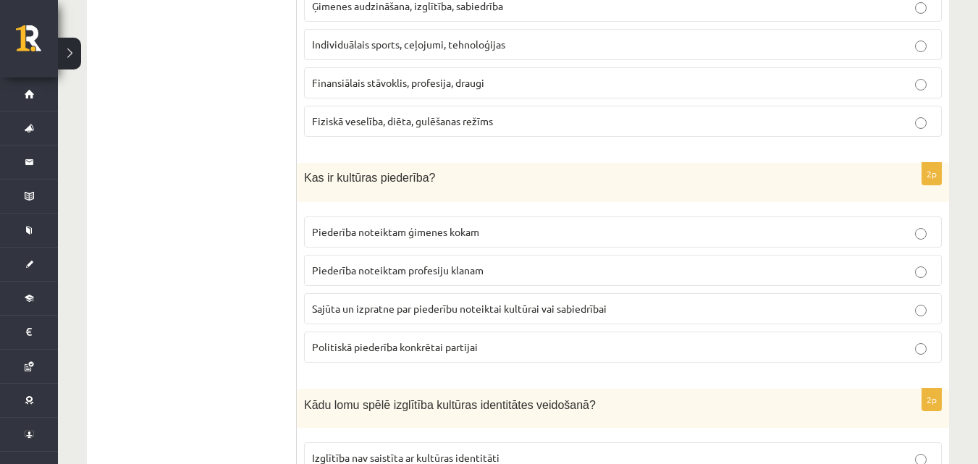
click at [394, 306] on span "Sajūta un izpratne par piederību noteiktai kultūrai vai sabiedrībai" at bounding box center [459, 308] width 295 height 13
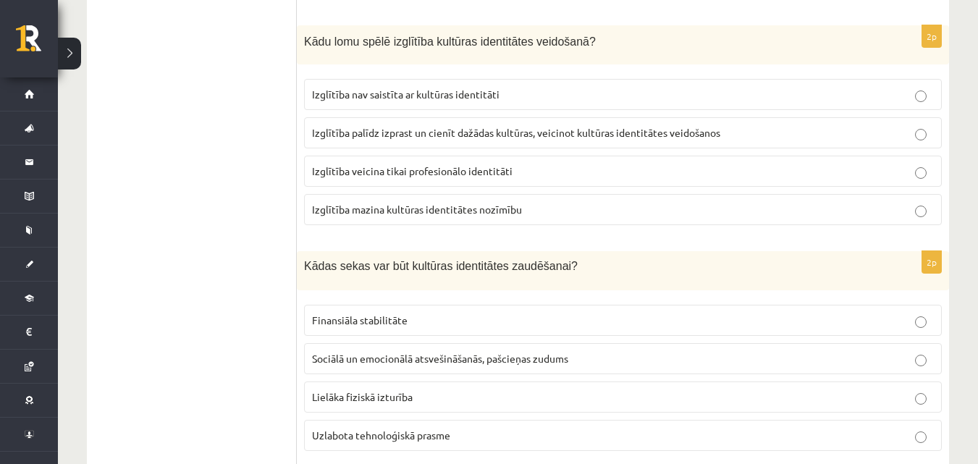
scroll to position [952, 0]
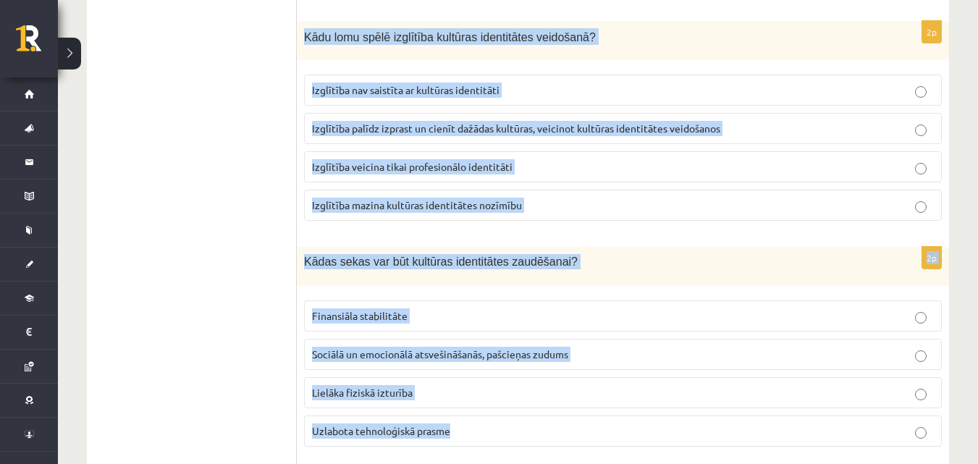
drag, startPoint x: 305, startPoint y: 39, endPoint x: 620, endPoint y: 430, distance: 502.2
click at [620, 430] on form "2p Kādas ir galvenās sastāvdaļas, kas veido cilvēka kultūras identitāti? Sociāl…" at bounding box center [623, 458] width 624 height 2259
click at [620, 430] on p "Uzlabota tehnoloģiskā prasme" at bounding box center [623, 431] width 622 height 15
drag, startPoint x: 620, startPoint y: 430, endPoint x: 584, endPoint y: 39, distance: 392.7
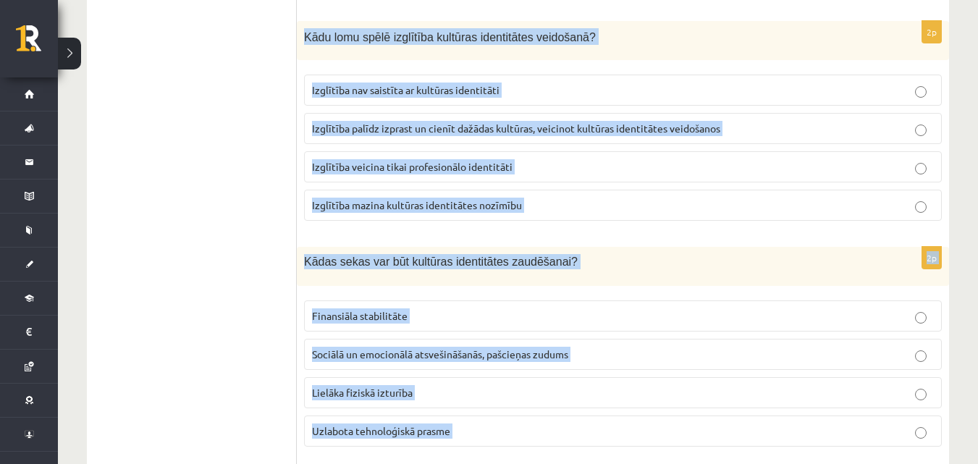
click at [584, 39] on form "2p Kādas ir galvenās sastāvdaļas, kas veido cilvēka kultūras identitāti? Sociāl…" at bounding box center [623, 458] width 624 height 2259
copy form "Kādu lomu spēlē izglītība kultūras identitātes veidošanā? Izglītība nav saistīt…"
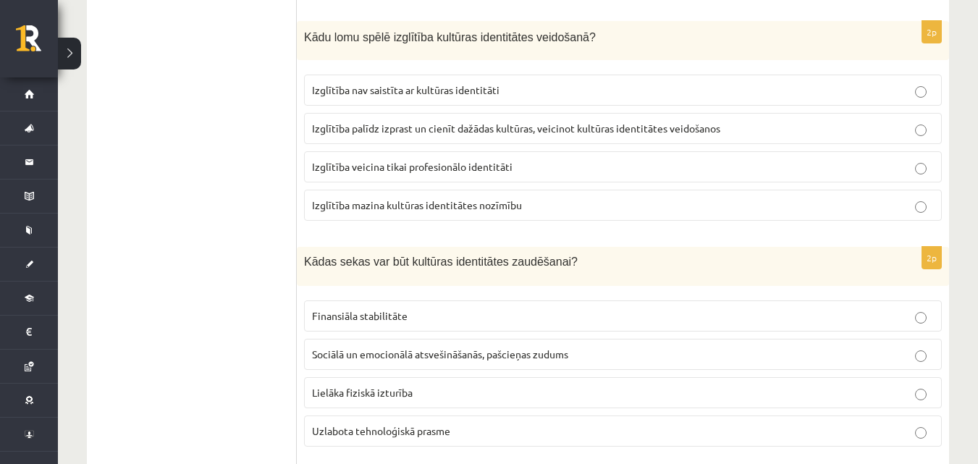
click at [230, 93] on ul "1. uzdevums 2. uzdevums 3. uzdevums 4. uzdevums 5. uzdevums" at bounding box center [199, 458] width 196 height 2259
click at [422, 141] on label "Izglītība palīdz izprast un cienīt dažādas kultūras, veicinot kultūras identitā…" at bounding box center [623, 128] width 638 height 31
click at [487, 360] on span "Sociālā un emocionālā atsvešināšanās, pašcieņas zudums" at bounding box center [440, 354] width 256 height 13
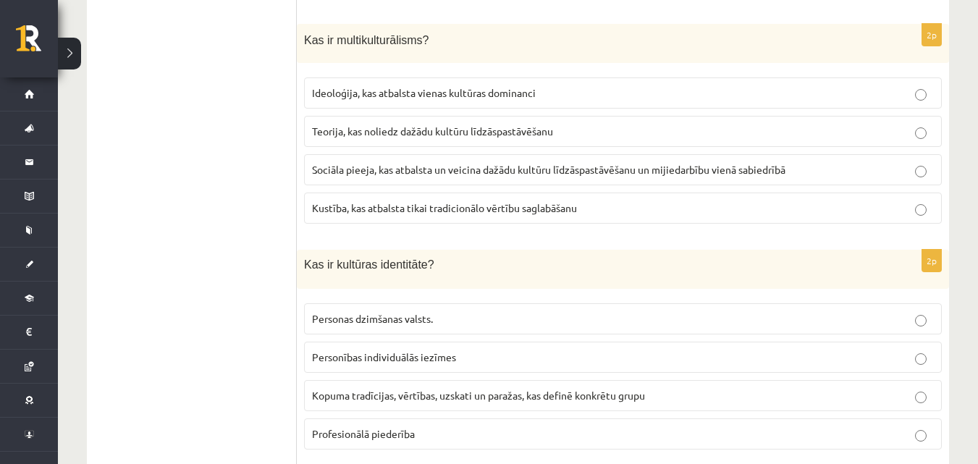
scroll to position [1427, 0]
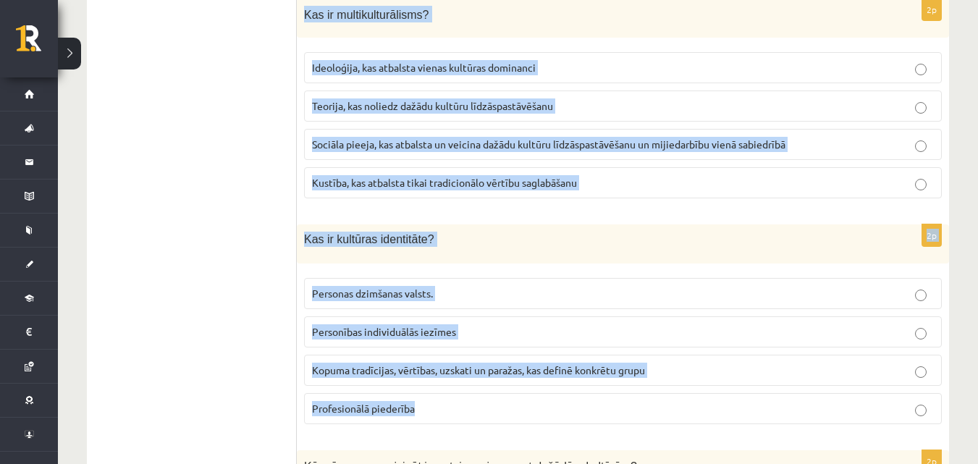
drag, startPoint x: 303, startPoint y: 14, endPoint x: 602, endPoint y: 415, distance: 499.8
copy form "Kas ir multikulturālisms? Ideoloģija, kas atbalsta vienas kultūras dominanci Te…"
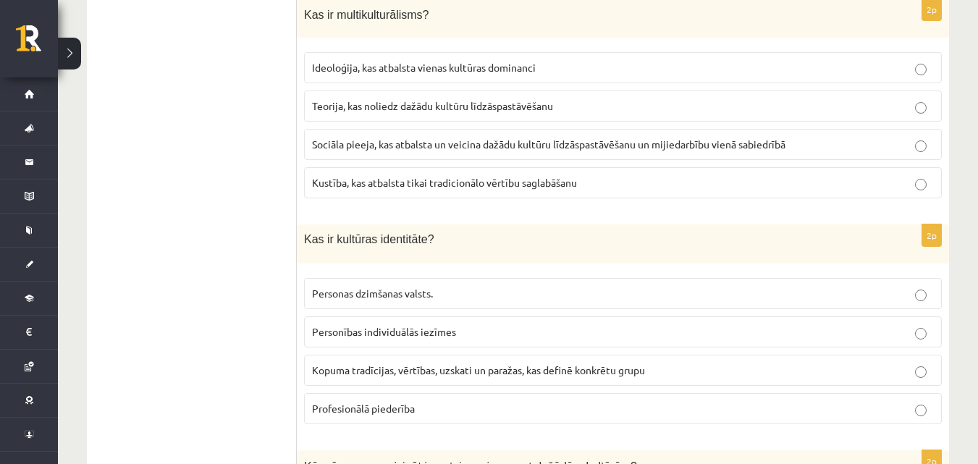
click at [356, 150] on span "Sociāla pieeja, kas atbalsta un veicina dažādu kultūru līdzāspastāvēšanu un mij…" at bounding box center [549, 144] width 474 height 13
click at [447, 377] on p "Kopuma tradīcijas, vērtības, uzskati un paražas, kas definē konkrētu grupu" at bounding box center [623, 370] width 622 height 15
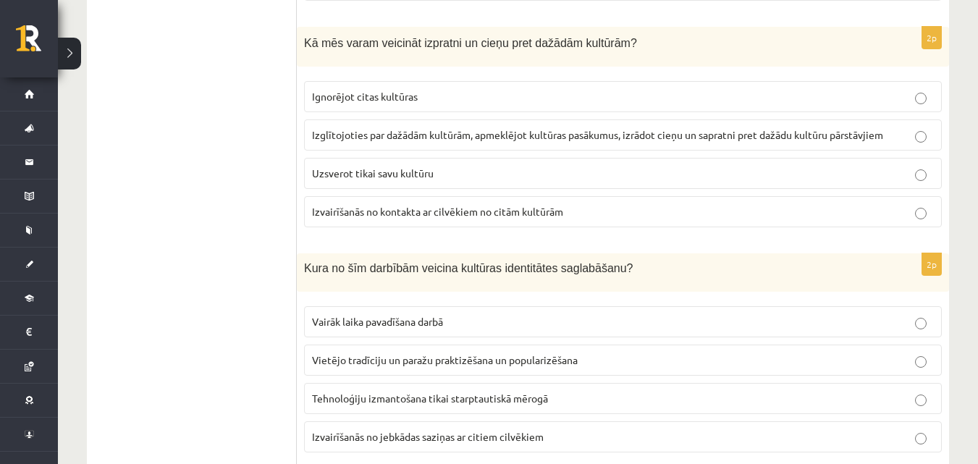
scroll to position [1863, 0]
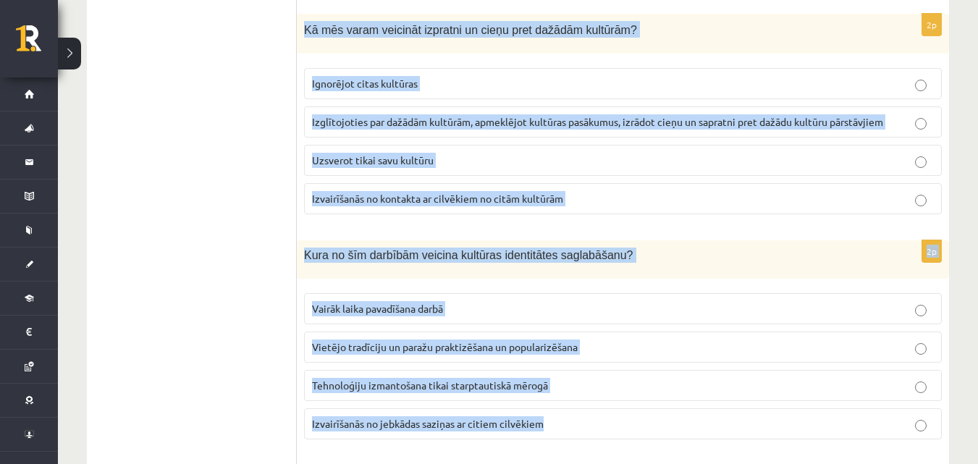
drag, startPoint x: 306, startPoint y: 26, endPoint x: 652, endPoint y: 424, distance: 528.2
copy form "Kā mēs varam veicināt izpratni un cieņu pret dažādām kultūrām? Ignorējot citas …"
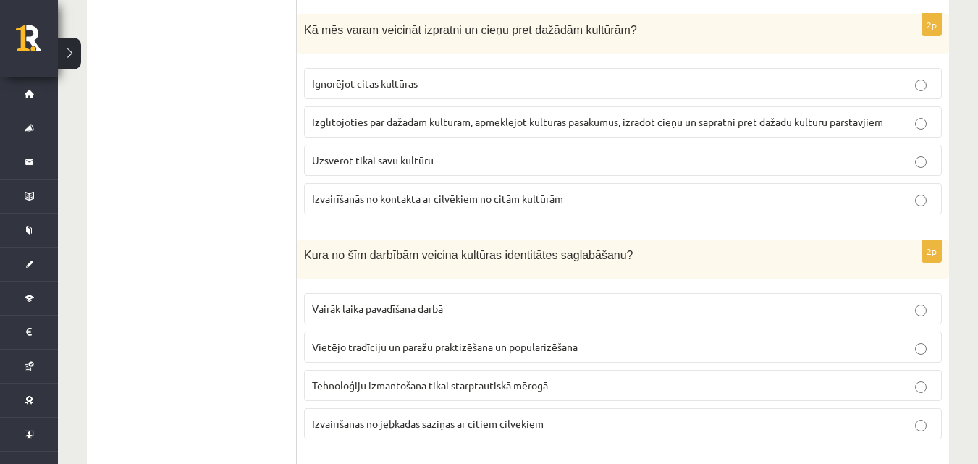
click at [556, 114] on label "Izglītojoties par dažādām kultūrām, apmeklējot kultūras pasākumus, izrādot cieņ…" at bounding box center [623, 121] width 638 height 31
click at [626, 355] on p "Vietējo tradīciju un paražu praktizēšana un popularizēšana" at bounding box center [623, 347] width 622 height 15
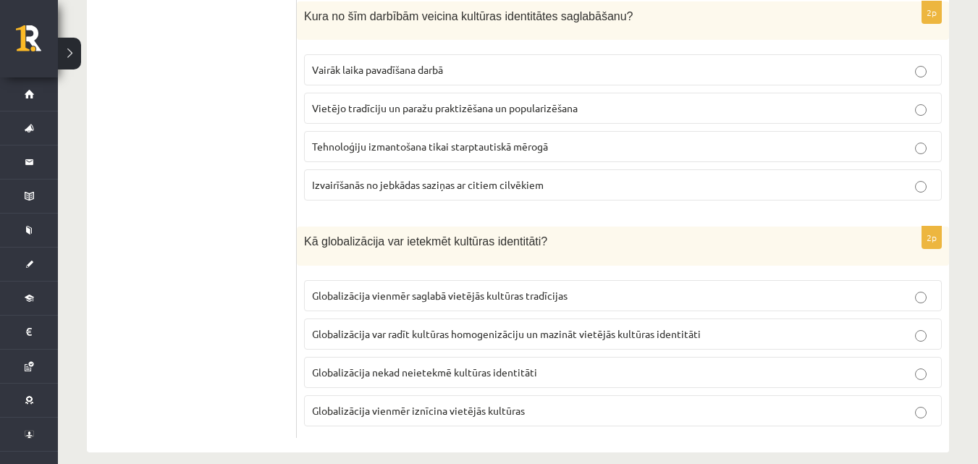
scroll to position [2121, 0]
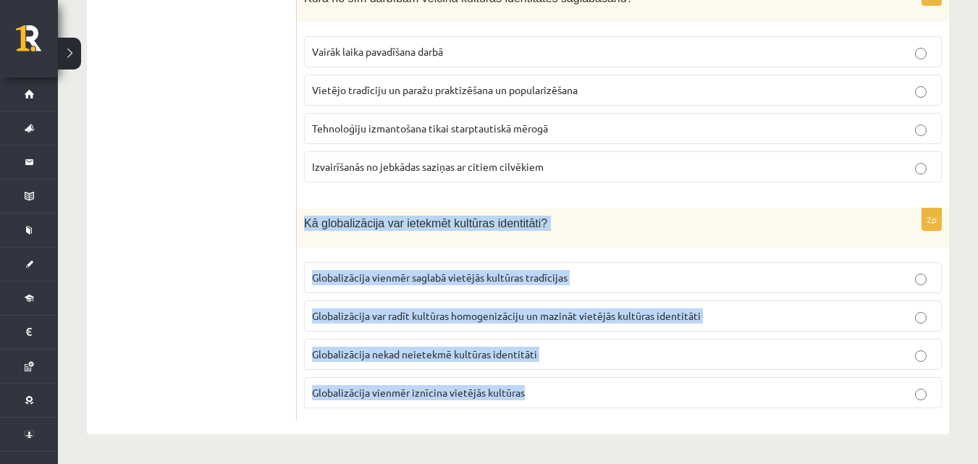
drag, startPoint x: 303, startPoint y: 218, endPoint x: 650, endPoint y: 424, distance: 402.6
copy div "Kā globalizācija var ietekmēt kultūras identitāti? Globalizācija vienmēr saglab…"
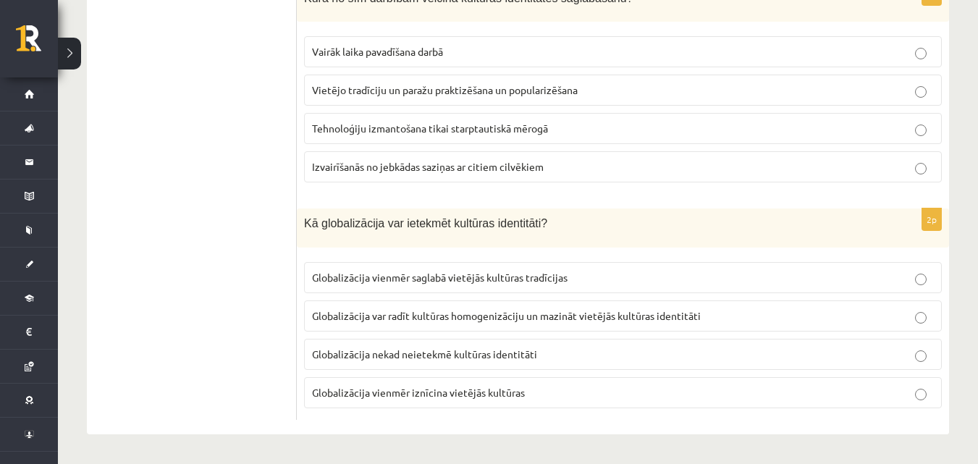
click at [500, 311] on span "Globalizācija var radīt kultūras homogenizāciju un mazināt vietējās kultūras id…" at bounding box center [506, 315] width 389 height 13
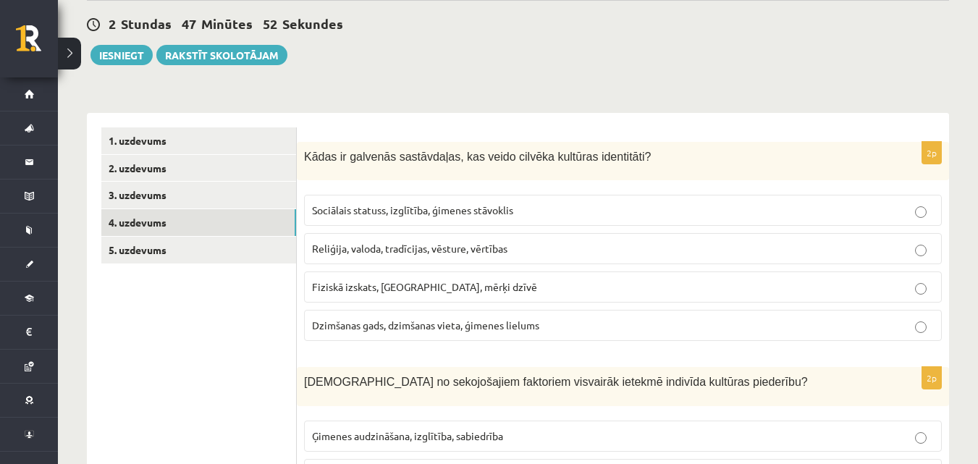
scroll to position [0, 0]
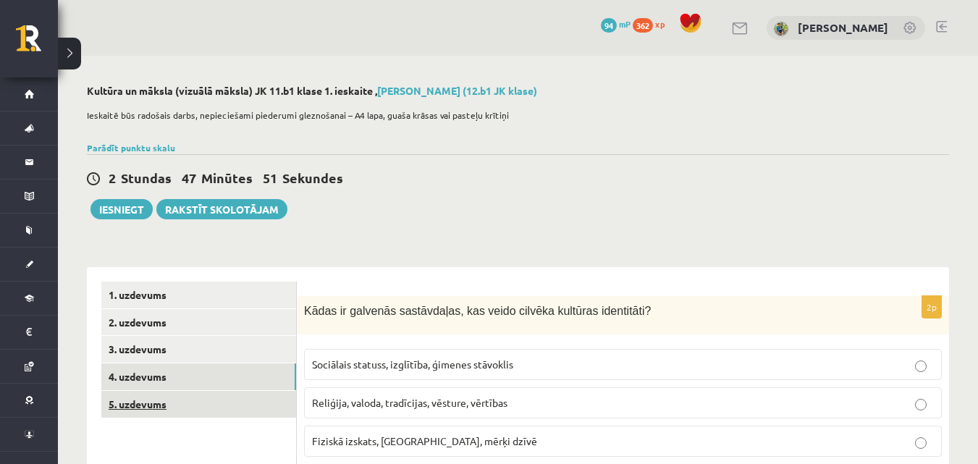
click at [139, 403] on link "5. uzdevums" at bounding box center [198, 404] width 195 height 27
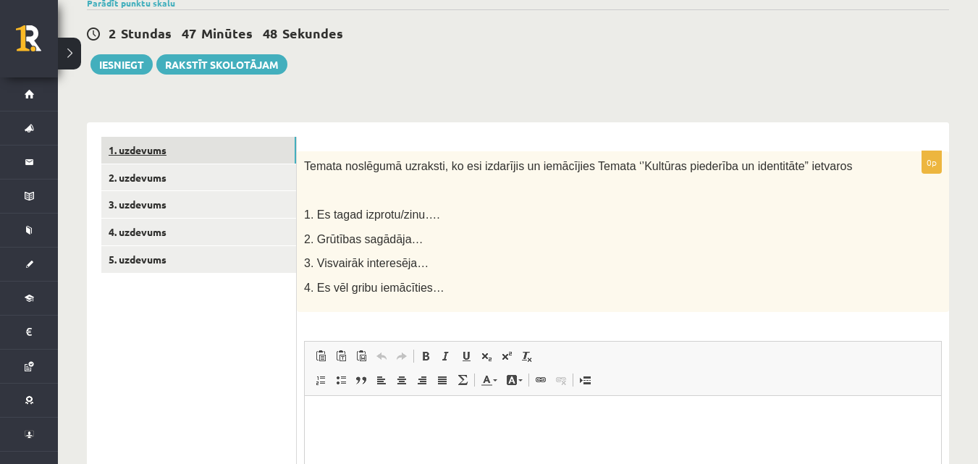
click at [140, 146] on link "1. uzdevums" at bounding box center [198, 150] width 195 height 27
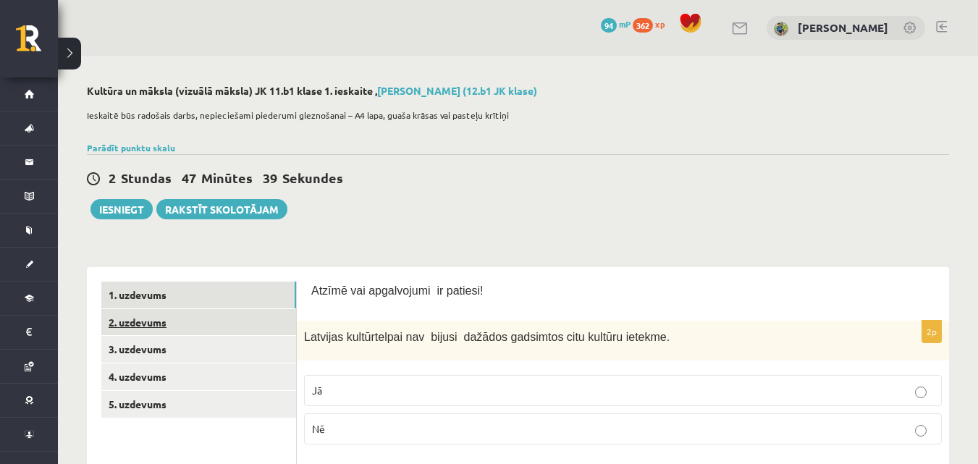
click at [166, 319] on link "2. uzdevums" at bounding box center [198, 322] width 195 height 27
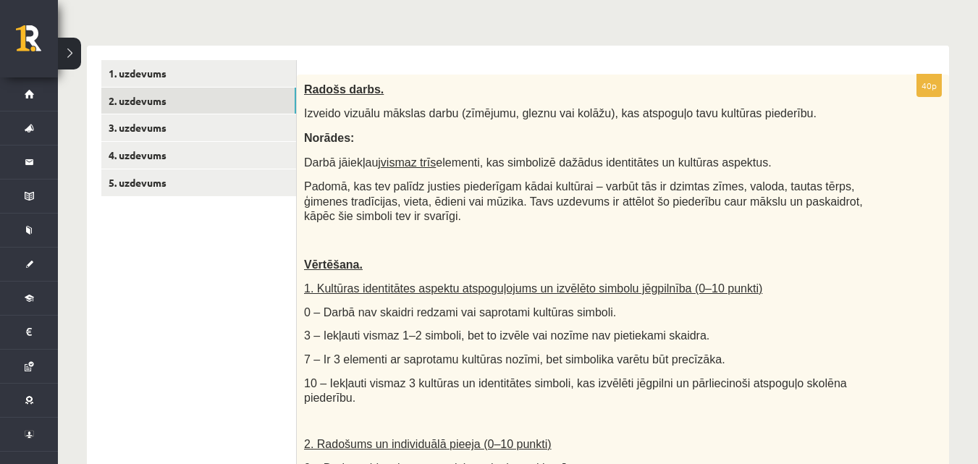
scroll to position [256, 0]
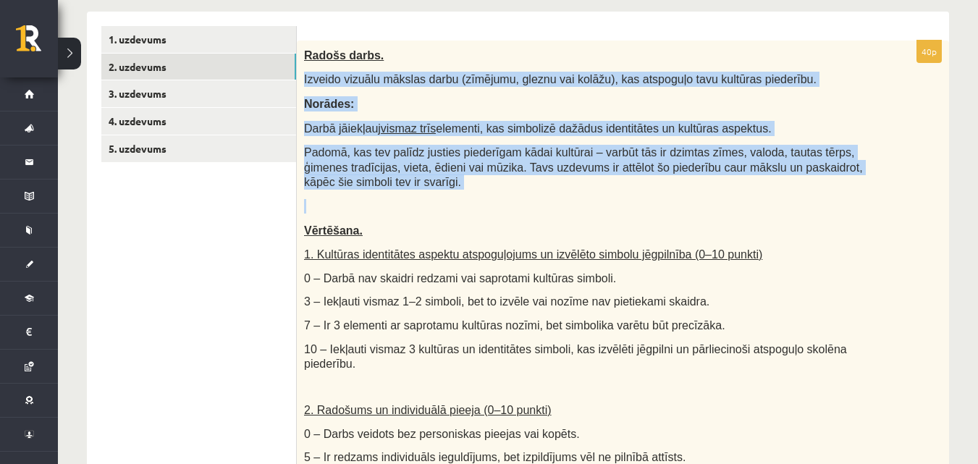
drag, startPoint x: 306, startPoint y: 81, endPoint x: 797, endPoint y: 210, distance: 507.6
click at [797, 210] on div "Radošs darbs. Izveido vizuālu mākslas darbu (zīmējumu, gleznu vai kolāžu), kas …" at bounding box center [623, 391] width 652 height 700
copy div "Izveido vizuālu mākslas darbu (zīmējumu, gleznu vai kolāžu), kas atspoguļo tavu…"
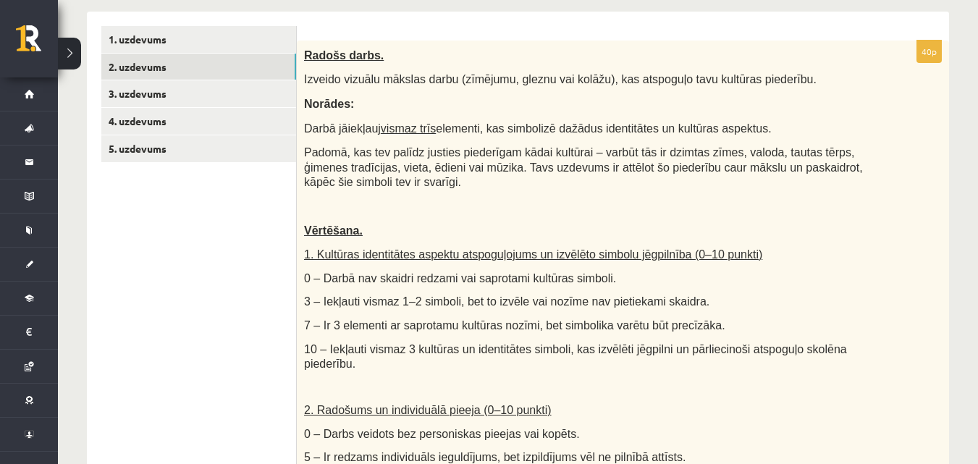
click at [910, 245] on div "Radošs darbs. Izveido vizuālu mākslas darbu (zīmējumu, gleznu vai kolāžu), kas …" at bounding box center [623, 391] width 652 height 700
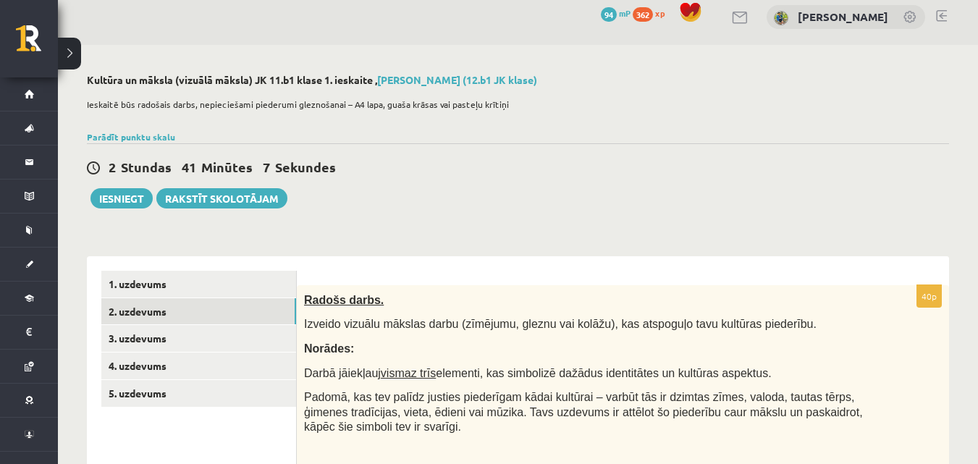
scroll to position [0, 0]
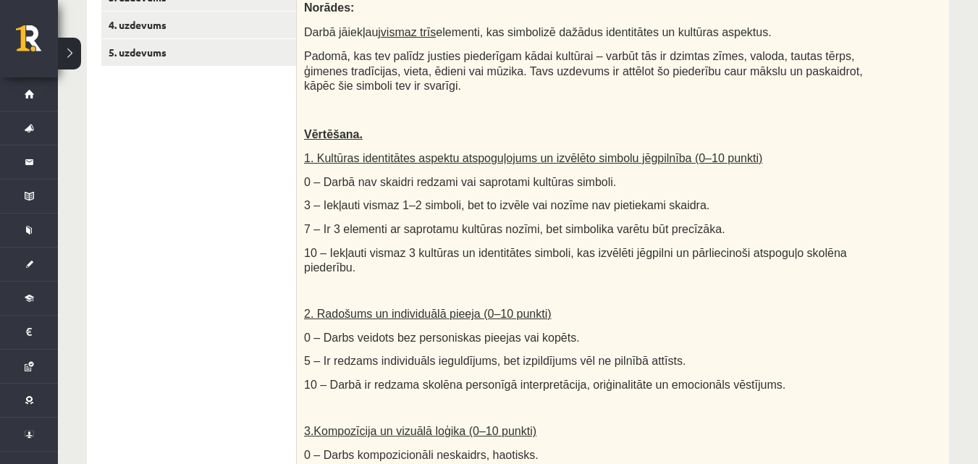
scroll to position [72, 0]
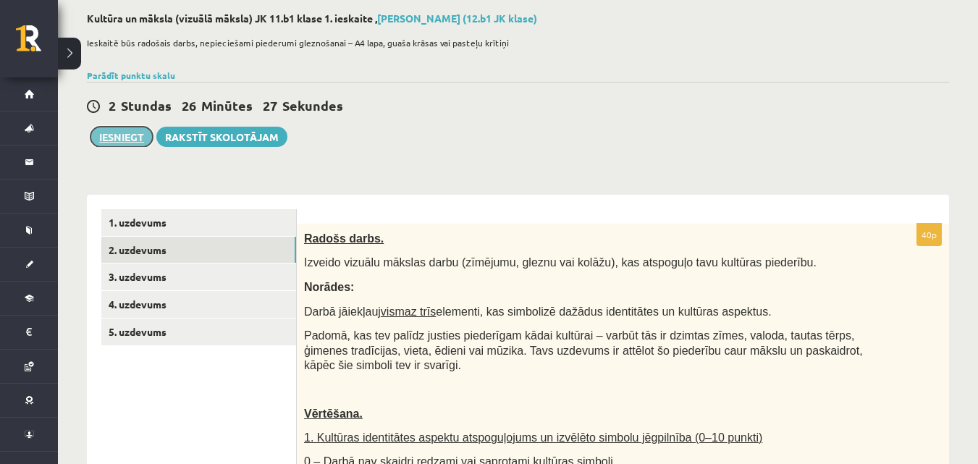
click at [119, 138] on button "Iesniegt" at bounding box center [122, 137] width 62 height 20
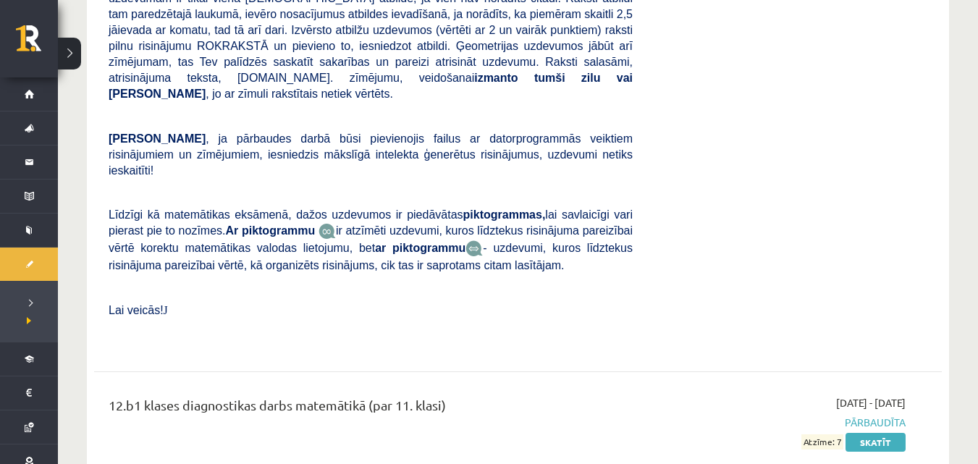
scroll to position [989, 0]
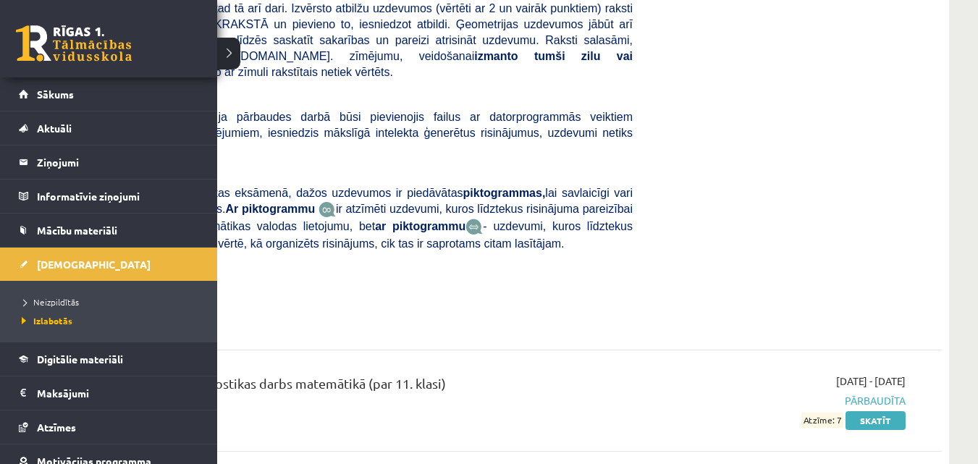
click at [48, 33] on link at bounding box center [74, 43] width 116 height 36
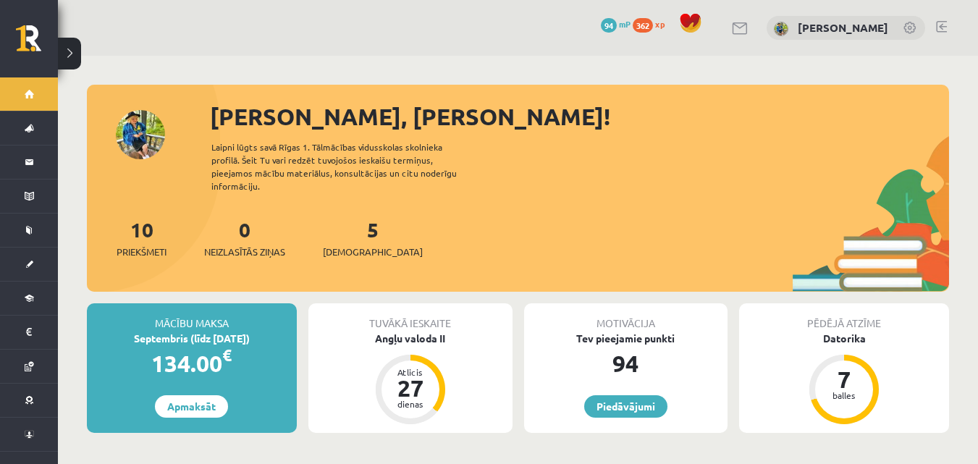
click at [356, 230] on div "5 [DEMOGRAPHIC_DATA]" at bounding box center [373, 236] width 100 height 45
click at [351, 245] on span "[DEMOGRAPHIC_DATA]" at bounding box center [373, 252] width 100 height 14
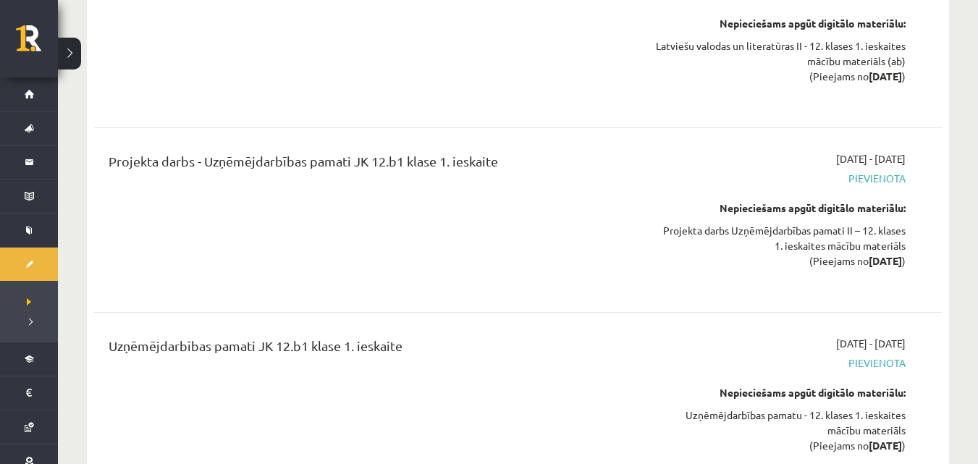
scroll to position [2804, 0]
